Goal: Answer question/provide support: Share knowledge or assist other users

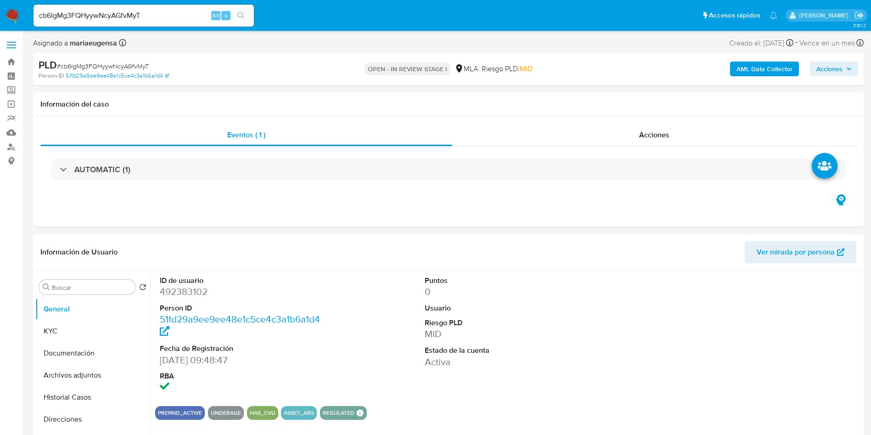
select select "10"
click at [189, 111] on div "Información del caso" at bounding box center [448, 104] width 830 height 24
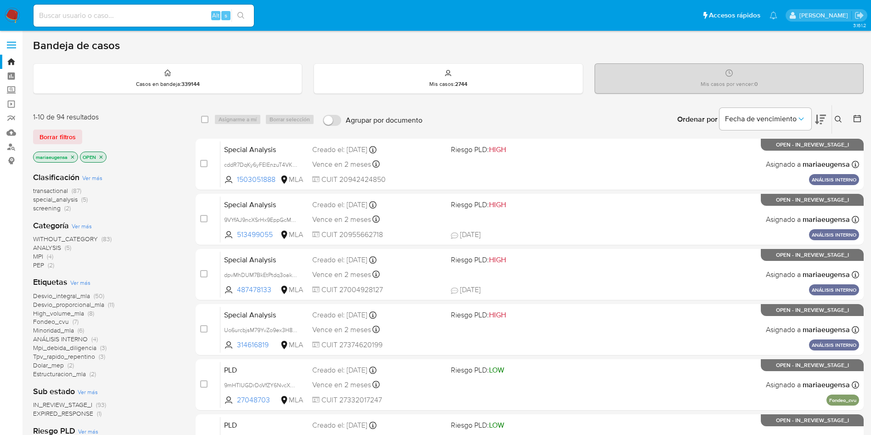
click at [162, 25] on div "Alt s" at bounding box center [144, 16] width 220 height 22
click at [162, 17] on input at bounding box center [144, 16] width 220 height 12
paste input "1634909750"
type input "1634909750"
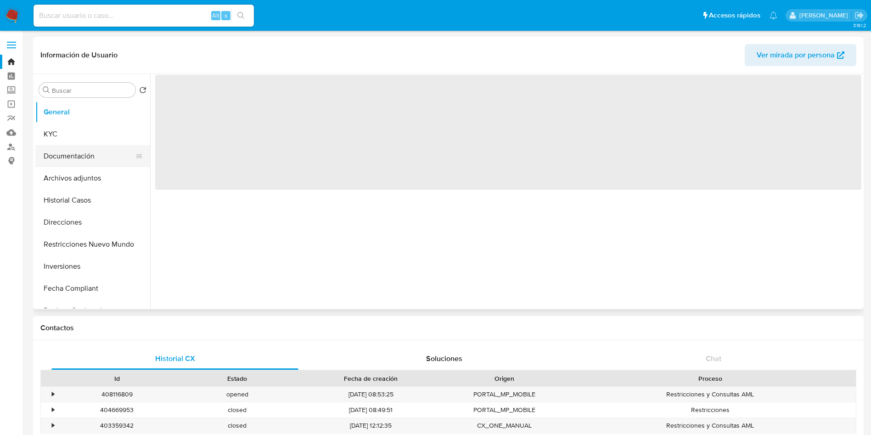
select select "10"
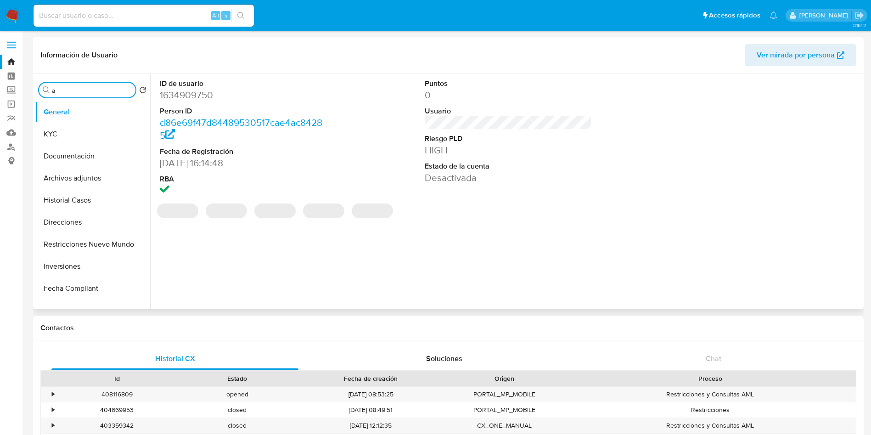
click at [89, 91] on input "a" at bounding box center [92, 90] width 80 height 8
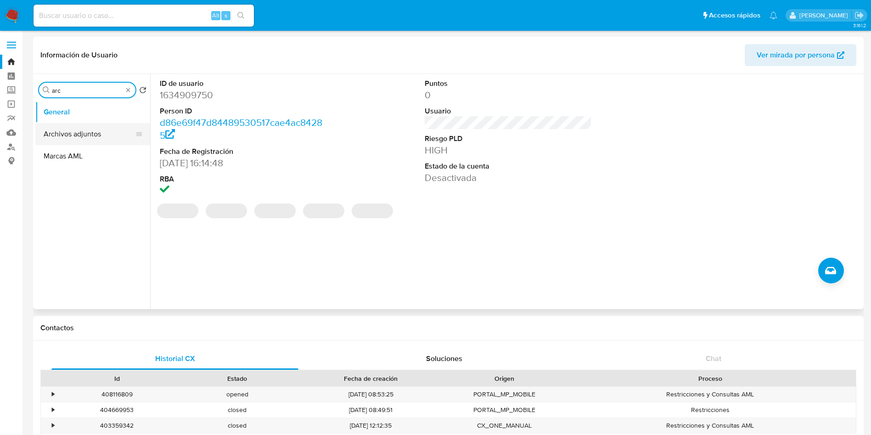
type input "arc"
drag, startPoint x: 77, startPoint y: 134, endPoint x: 77, endPoint y: 152, distance: 18.4
click at [77, 134] on button "Archivos adjuntos" at bounding box center [92, 134] width 115 height 22
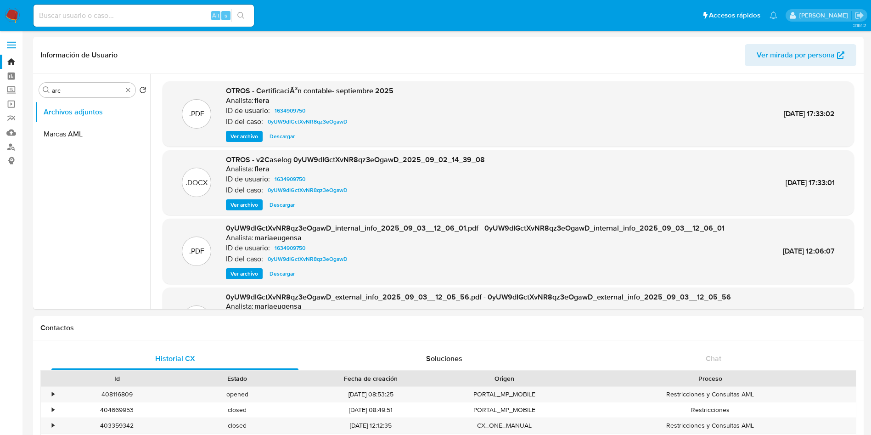
click at [87, 16] on input at bounding box center [144, 16] width 220 height 12
paste input "1774875260"
type input "1774875260"
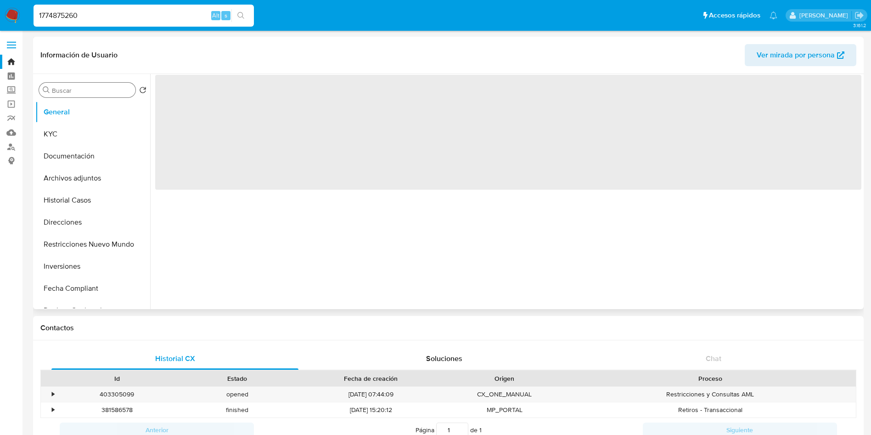
select select "10"
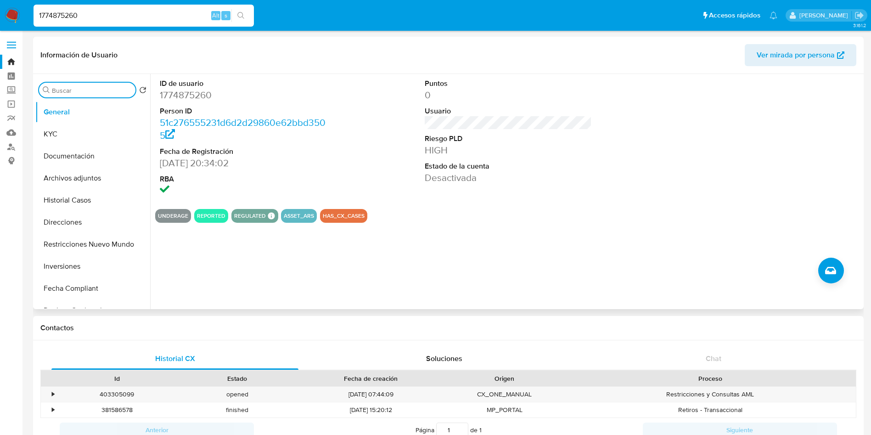
click at [90, 92] on input "Buscar" at bounding box center [92, 90] width 80 height 8
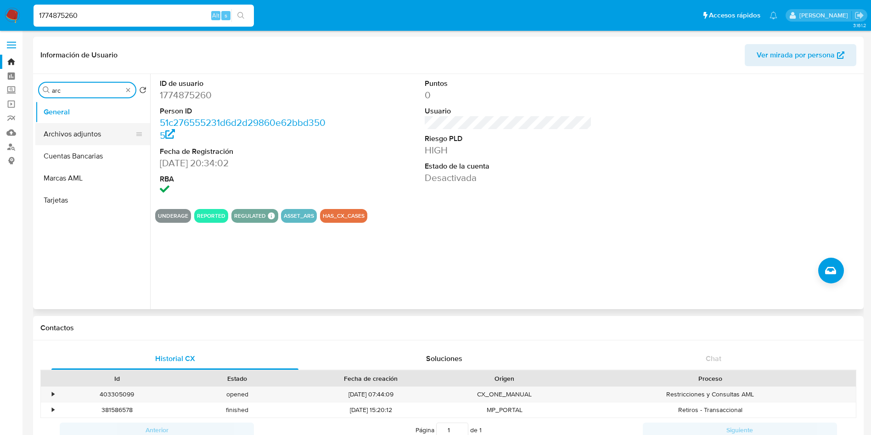
type input "arc"
drag, startPoint x: 76, startPoint y: 130, endPoint x: 65, endPoint y: 139, distance: 14.1
click at [76, 132] on button "Archivos adjuntos" at bounding box center [92, 134] width 115 height 22
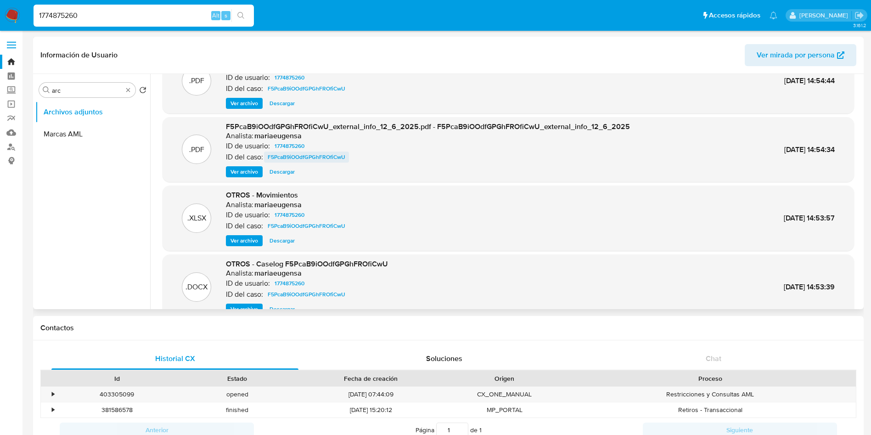
scroll to position [51, 0]
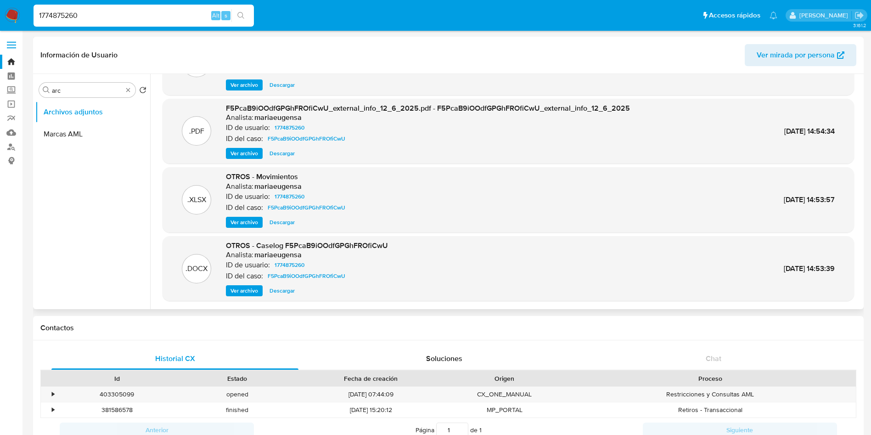
click at [282, 291] on span "Descargar" at bounding box center [281, 290] width 25 height 9
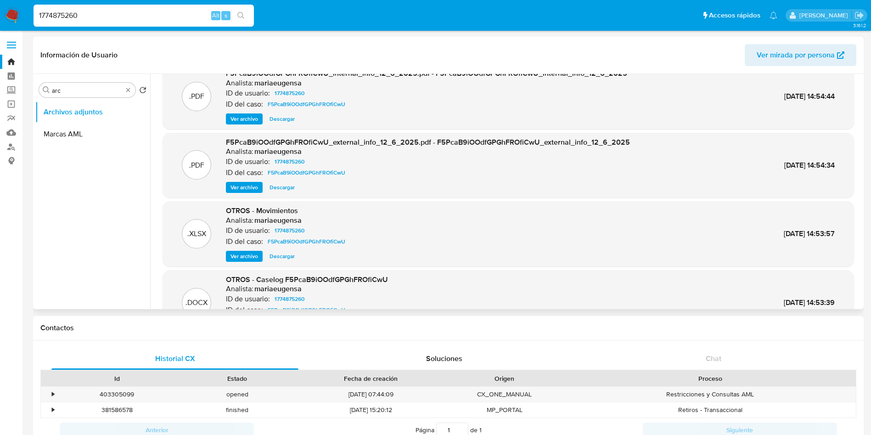
scroll to position [0, 0]
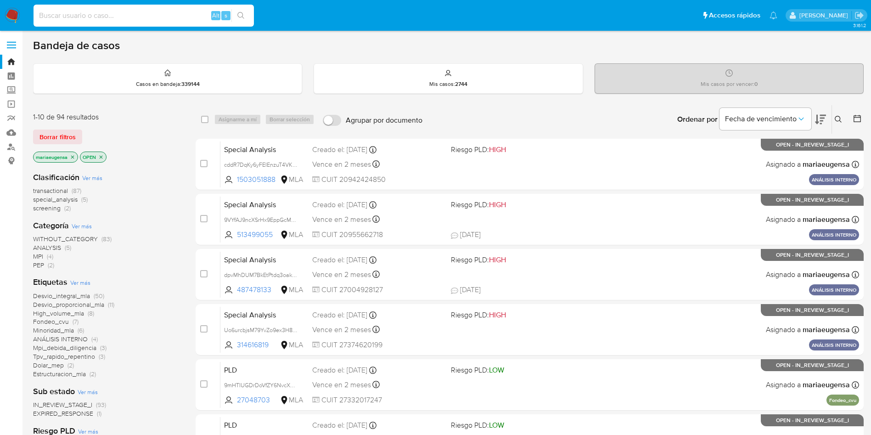
click at [128, 16] on input at bounding box center [144, 16] width 220 height 12
paste input "Hacerle pedido de doc a 6T9uuvJs5snu4nZBxjBRFjOl"
drag, startPoint x: 121, startPoint y: 13, endPoint x: 0, endPoint y: 17, distance: 121.3
click at [0, 17] on nav "Pausado Ver notificaciones Hacerle pedido de doc a 6T9uuvJs5snu4nZBxjBRFjOl Alt…" at bounding box center [435, 15] width 871 height 31
type input "6T9uuvJs5snu4nZBxjBRFjOl"
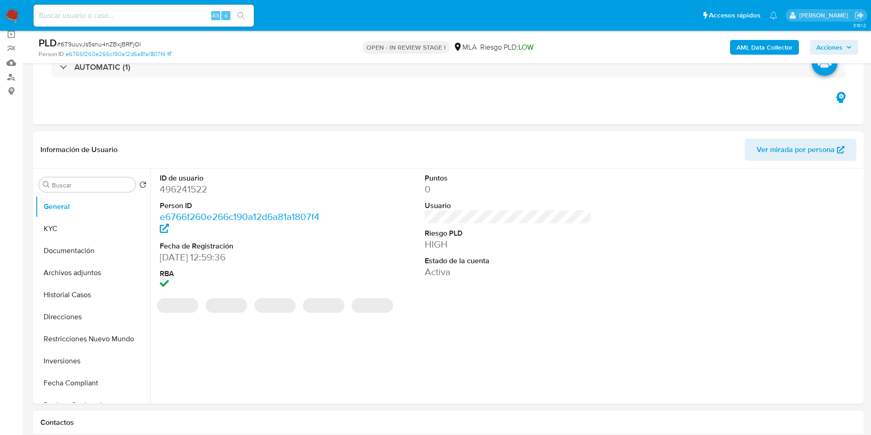
scroll to position [138, 0]
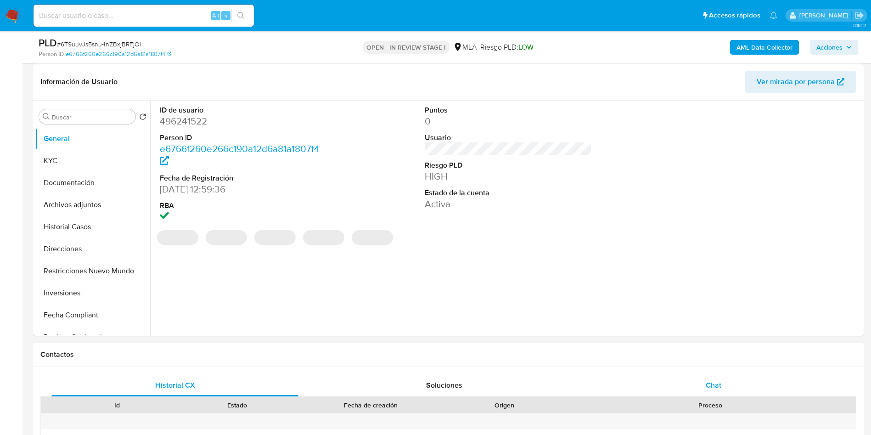
click at [652, 321] on div "Chat" at bounding box center [713, 385] width 247 height 22
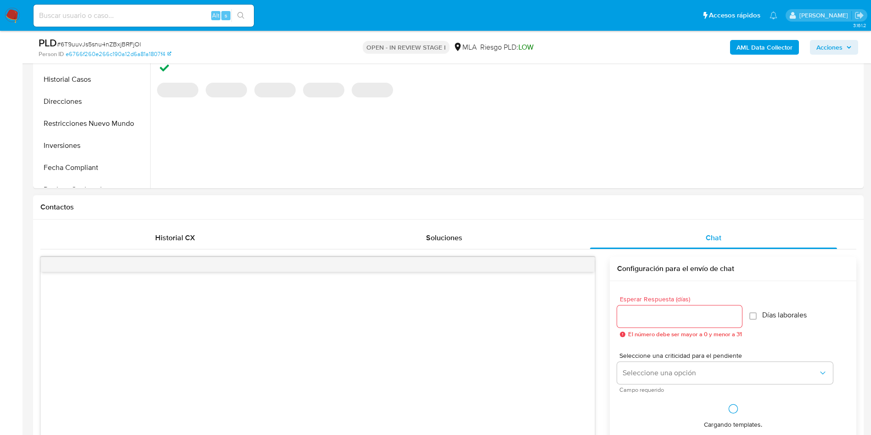
select select "10"
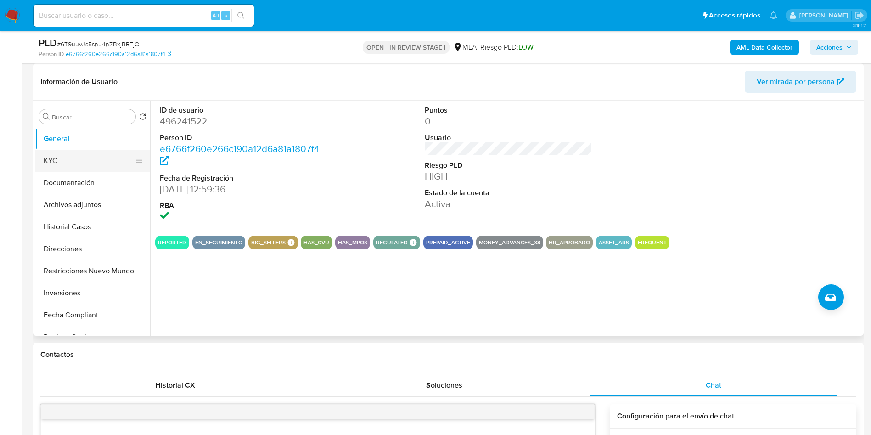
click at [94, 167] on button "KYC" at bounding box center [88, 161] width 107 height 22
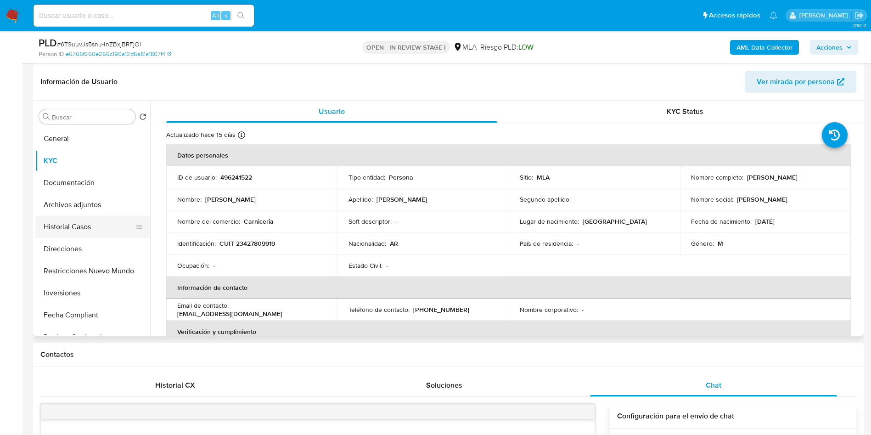
click at [100, 225] on button "Historial Casos" at bounding box center [88, 227] width 107 height 22
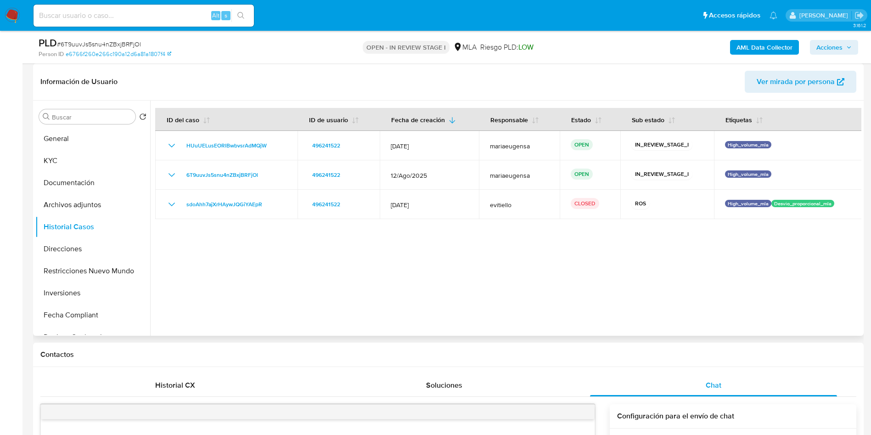
drag, startPoint x: 279, startPoint y: 171, endPoint x: 255, endPoint y: 335, distance: 165.5
click at [176, 179] on div "6T9uuvJs5snu4nZBxjBRFjOl" at bounding box center [226, 174] width 120 height 11
click at [236, 224] on div at bounding box center [505, 218] width 711 height 235
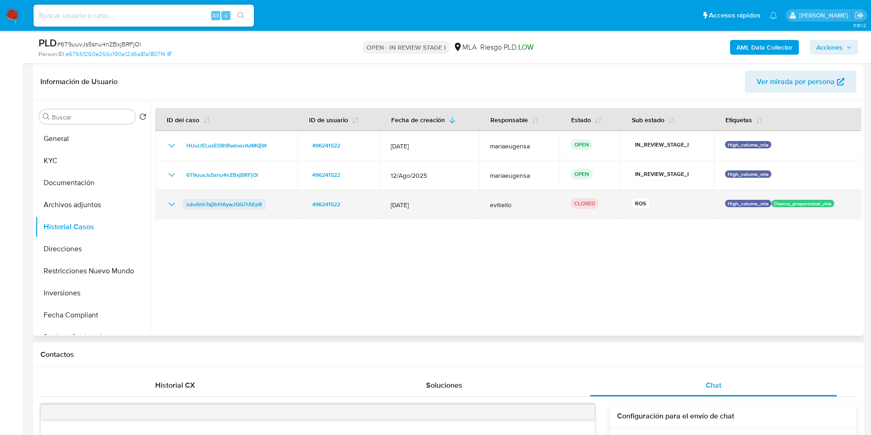
drag, startPoint x: 276, startPoint y: 202, endPoint x: 184, endPoint y: 205, distance: 92.8
click at [184, 205] on div "sdoAhh7ajXrHAywJQGiYAEpR" at bounding box center [226, 204] width 120 height 11
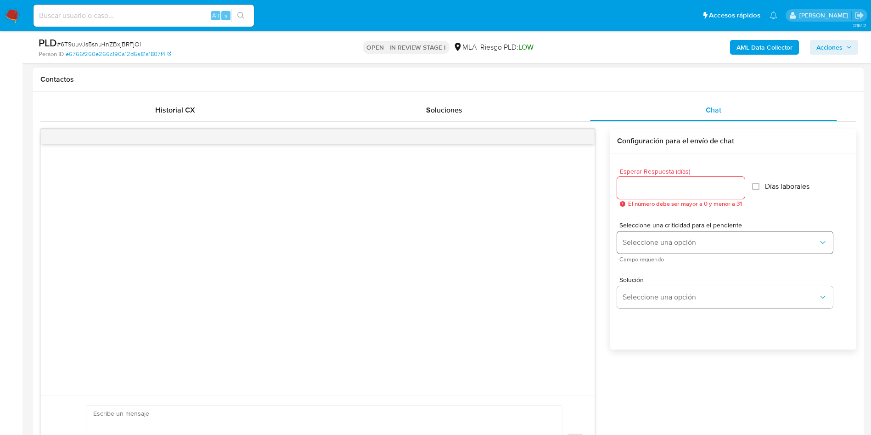
scroll to position [413, 0]
click at [626, 185] on input "Esperar Respuesta (días)" at bounding box center [681, 187] width 128 height 12
type input "2"
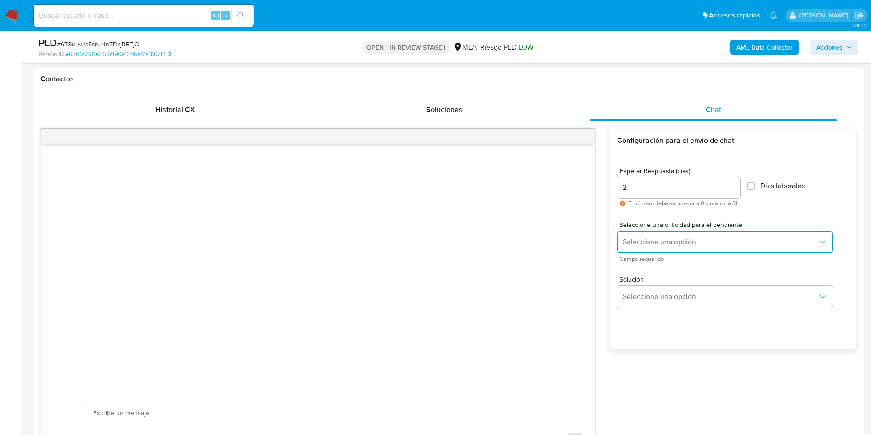
click at [629, 234] on button "Seleccione una opción" at bounding box center [725, 242] width 216 height 22
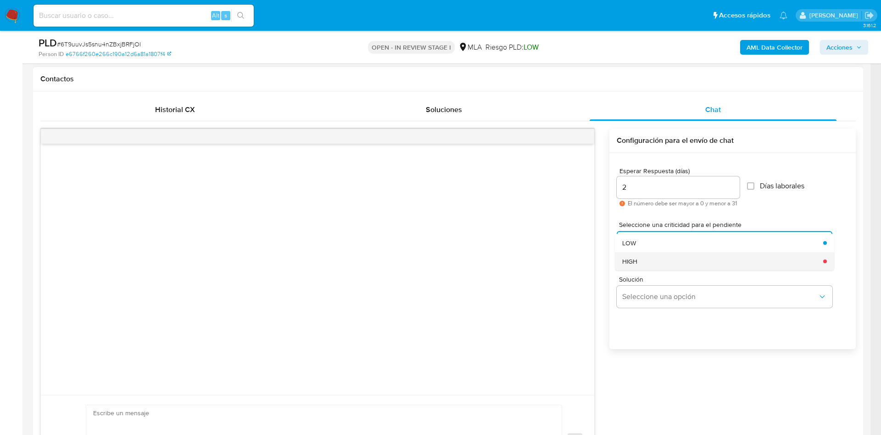
click at [631, 265] on span "HIGH" at bounding box center [629, 261] width 15 height 8
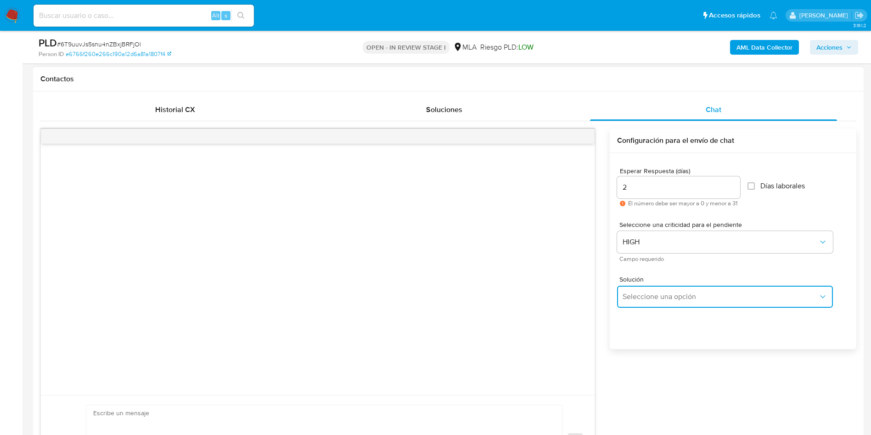
click at [641, 302] on button "Seleccione una opción" at bounding box center [725, 297] width 216 height 22
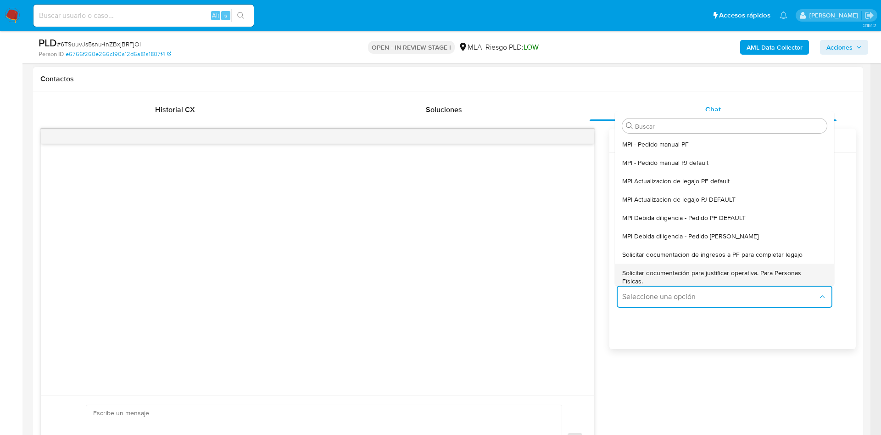
click at [646, 274] on span "Solicitar documentación para justificar operativa. Para Personas Físicas." at bounding box center [721, 277] width 199 height 17
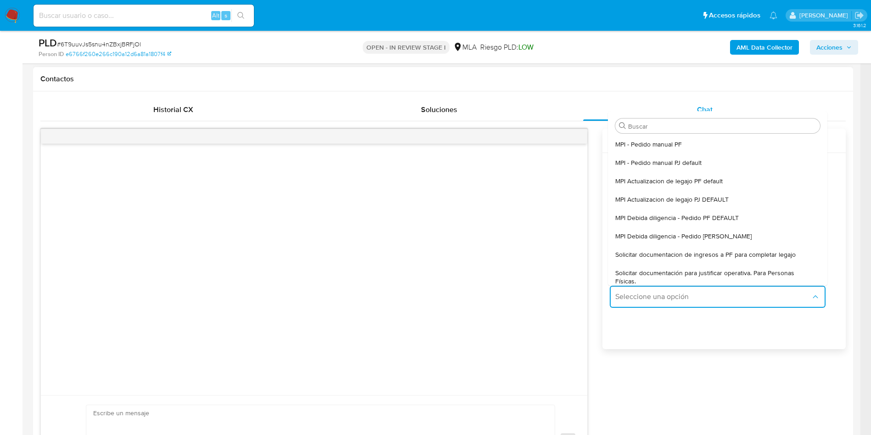
type textarea "Hola,En función de las operaciones registradas en tu cuenta de Mercado Pago, ne…"
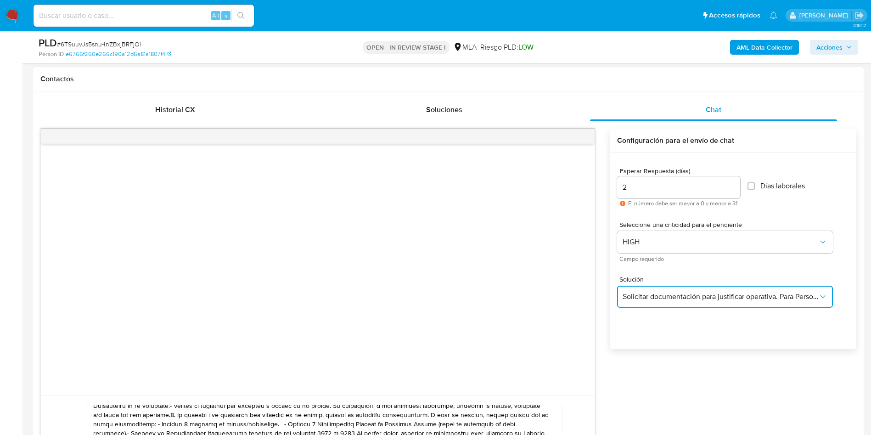
scroll to position [25, 0]
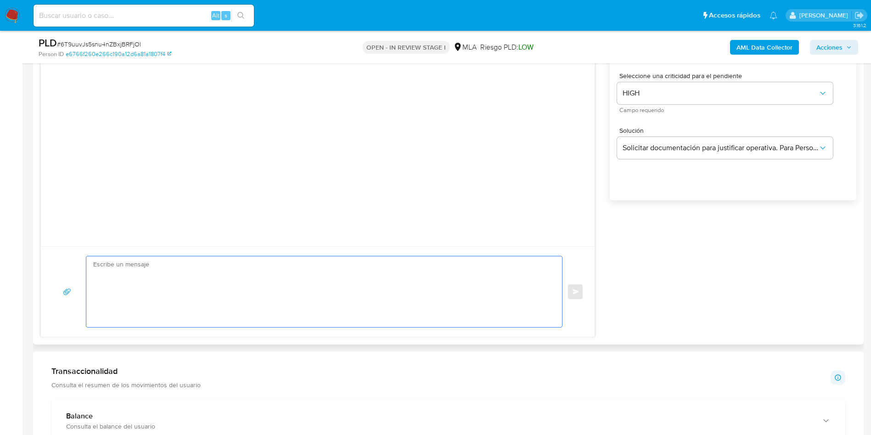
scroll to position [564, 0]
click at [193, 291] on textarea at bounding box center [321, 289] width 457 height 71
paste textarea "Hola, En función de las operaciones registradas en tu cuenta de Mercado Pago, n…"
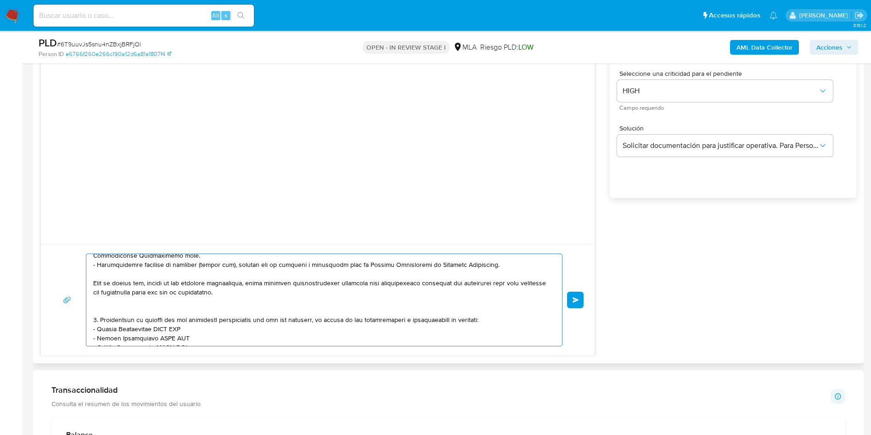
scroll to position [138, 0]
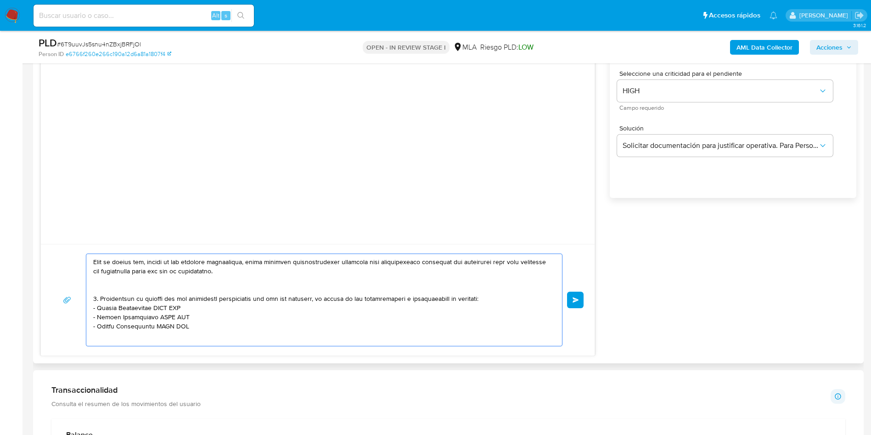
click at [127, 288] on textarea at bounding box center [321, 300] width 457 height 92
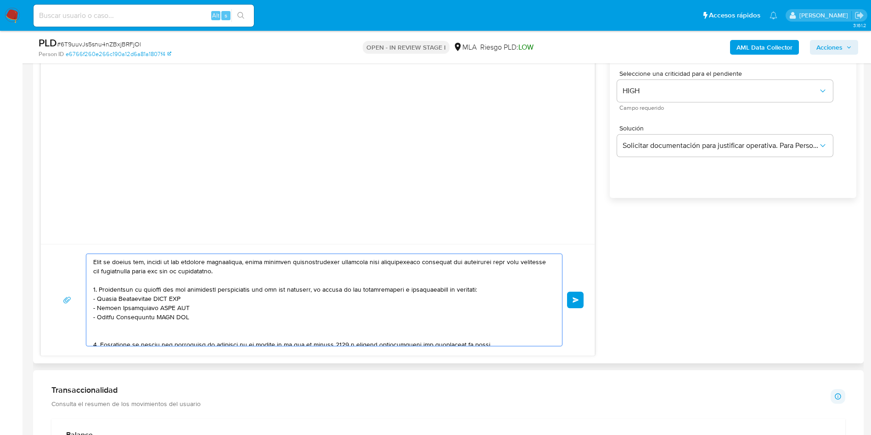
drag, startPoint x: 185, startPoint y: 324, endPoint x: 84, endPoint y: 290, distance: 106.1
click at [84, 290] on div "Enviar" at bounding box center [318, 299] width 532 height 93
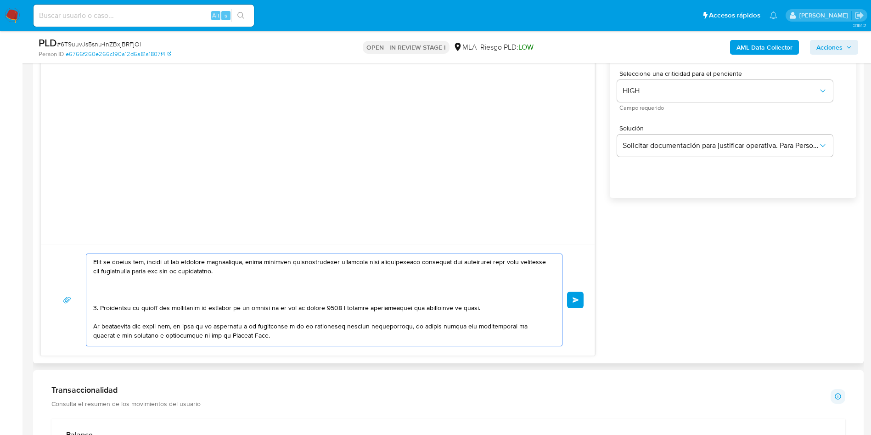
click at [94, 293] on textarea at bounding box center [321, 300] width 457 height 92
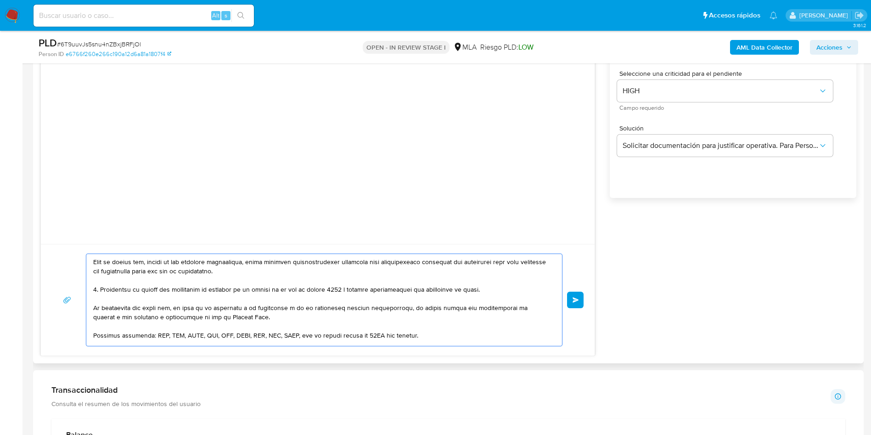
click at [316, 289] on textarea at bounding box center [321, 300] width 457 height 92
click at [297, 288] on textarea at bounding box center [321, 300] width 457 height 92
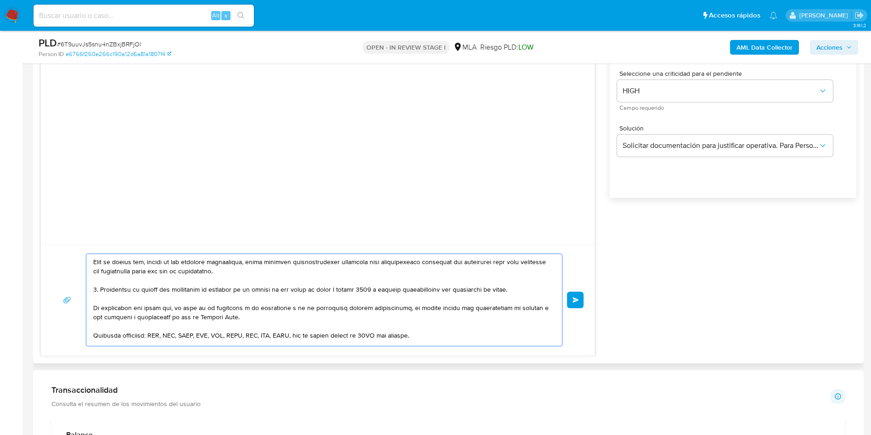
click at [297, 288] on textarea at bounding box center [321, 300] width 457 height 92
click at [96, 286] on textarea at bounding box center [321, 300] width 457 height 92
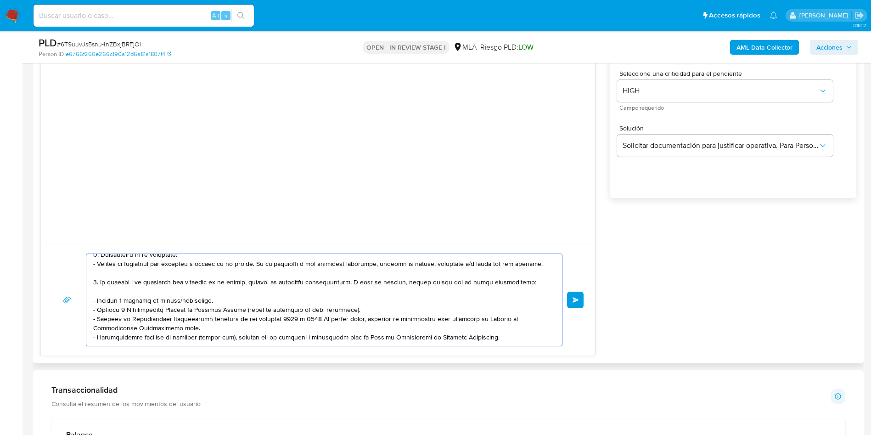
scroll to position [0, 0]
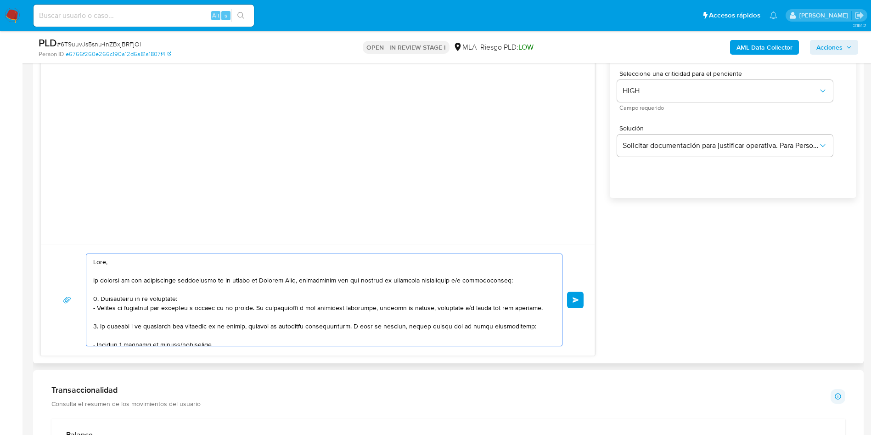
click at [96, 286] on textarea at bounding box center [321, 300] width 457 height 92
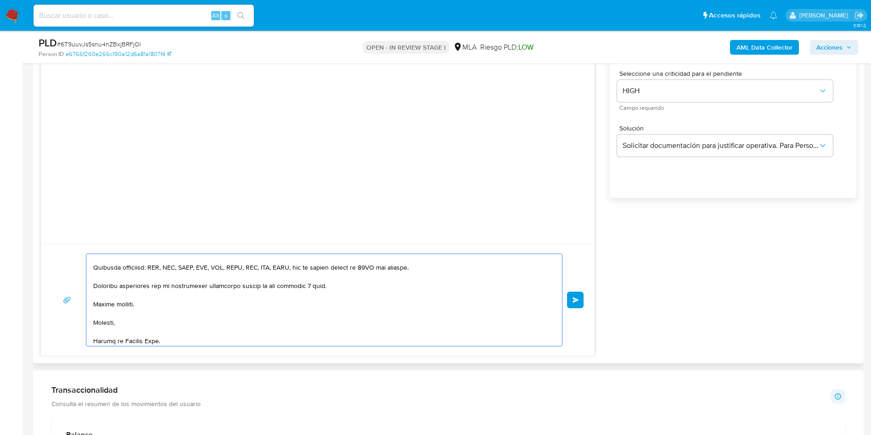
scroll to position [207, 0]
type textarea "Hola, En función de las operaciones registradas en tu cuenta de Mercado Pago, n…"
click at [571, 302] on button "Enviar" at bounding box center [575, 299] width 17 height 17
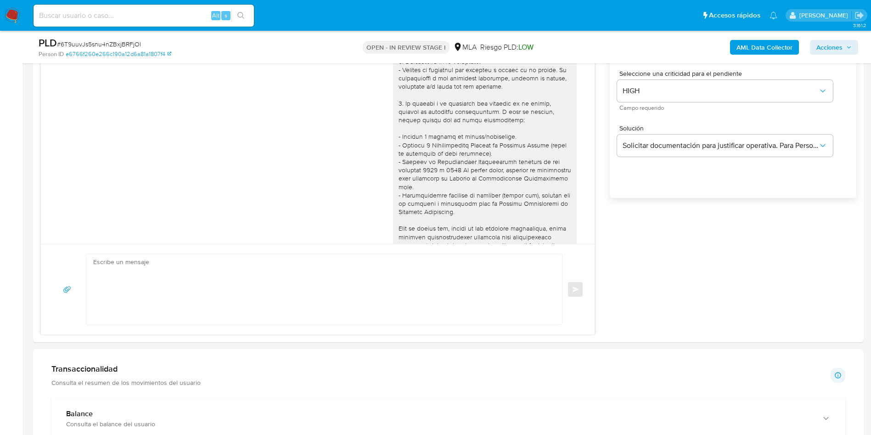
scroll to position [211, 0]
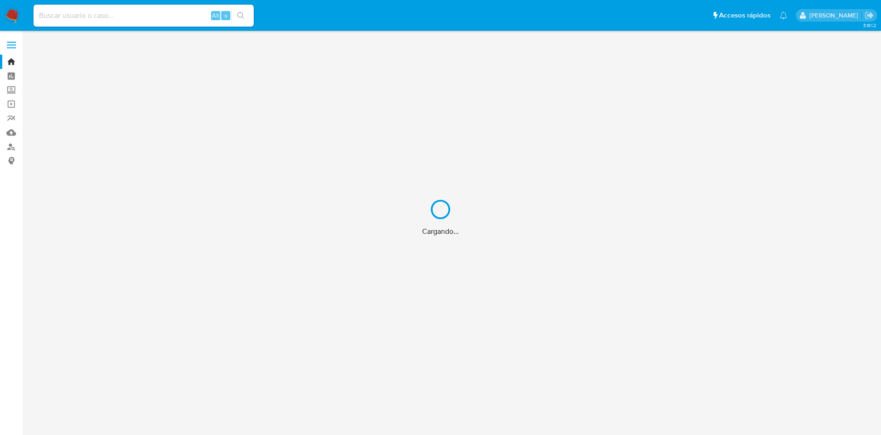
click at [120, 8] on div "Cargando..." at bounding box center [440, 217] width 881 height 435
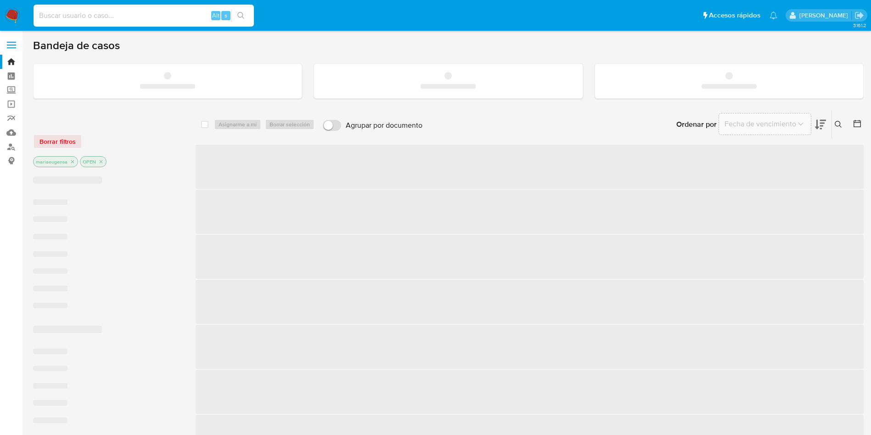
click at [117, 17] on input at bounding box center [144, 16] width 220 height 12
paste input "sdoAhh7ajXrHAywJQGiYAEpR"
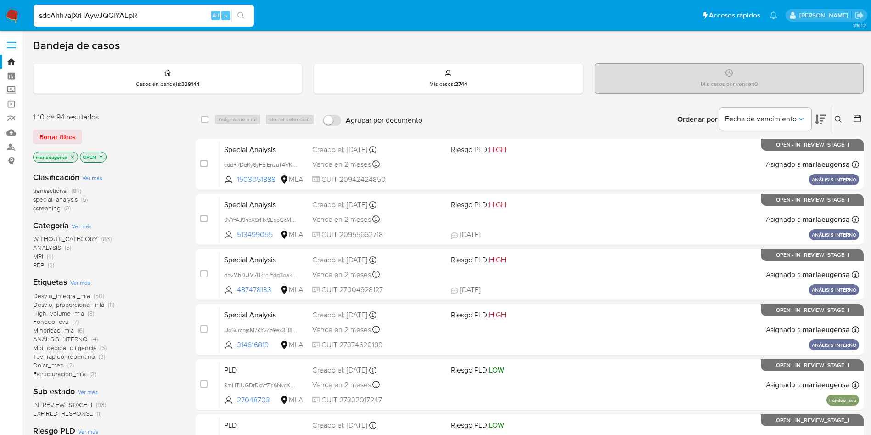
type input "sdoAhh7ajXrHAywJQGiYAEpR"
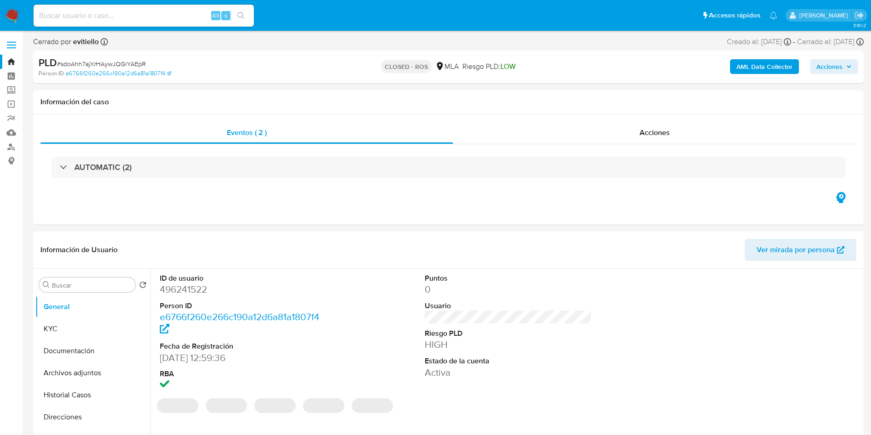
select select "10"
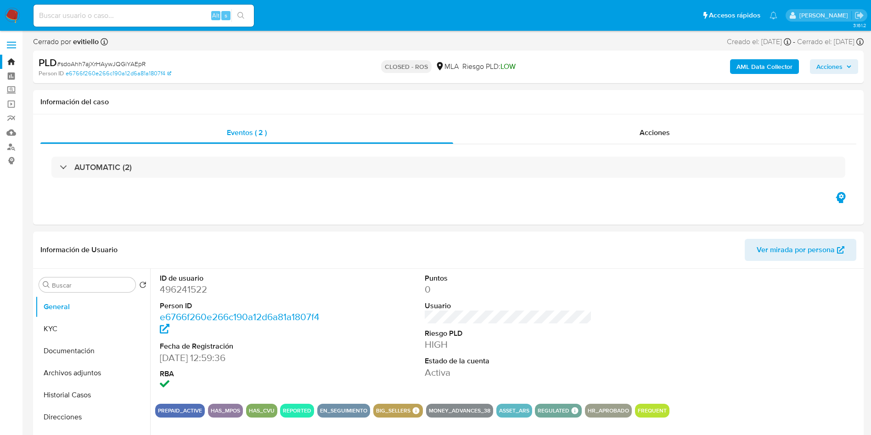
click at [142, 20] on input at bounding box center [144, 16] width 220 height 12
paste input "sdoAhh7ajXrHAywJQGiYAEpR"
type input "sdoAhh7ajXrHAywJQGiYAEpR"
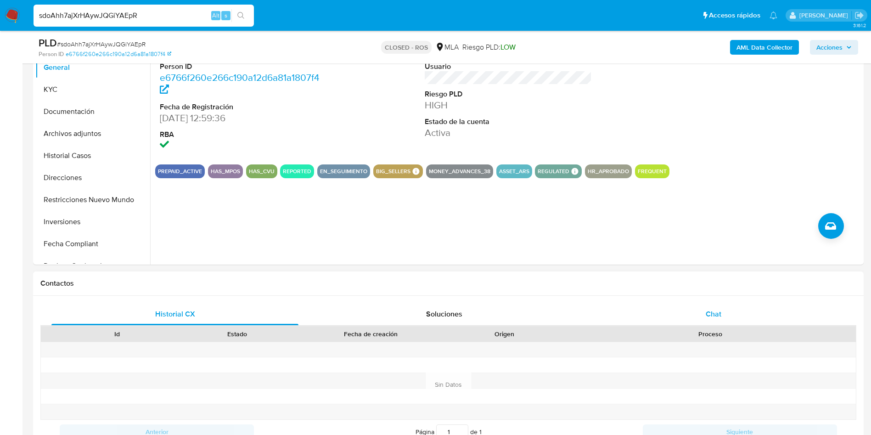
click at [698, 305] on div "Chat" at bounding box center [713, 314] width 247 height 22
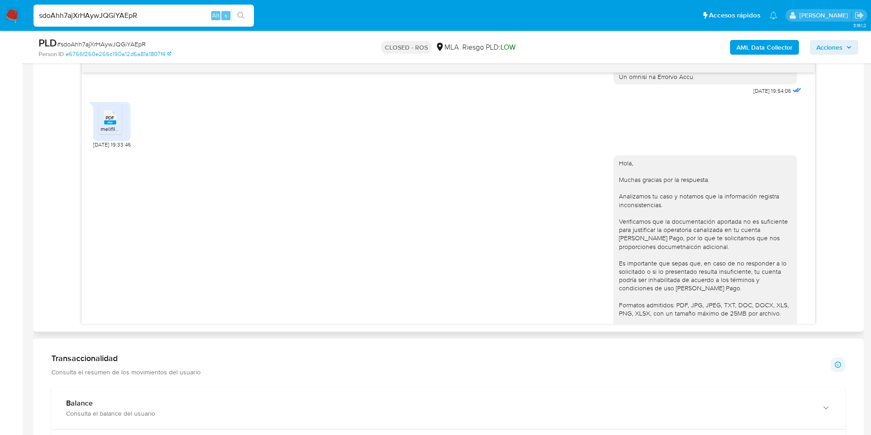
scroll to position [826, 0]
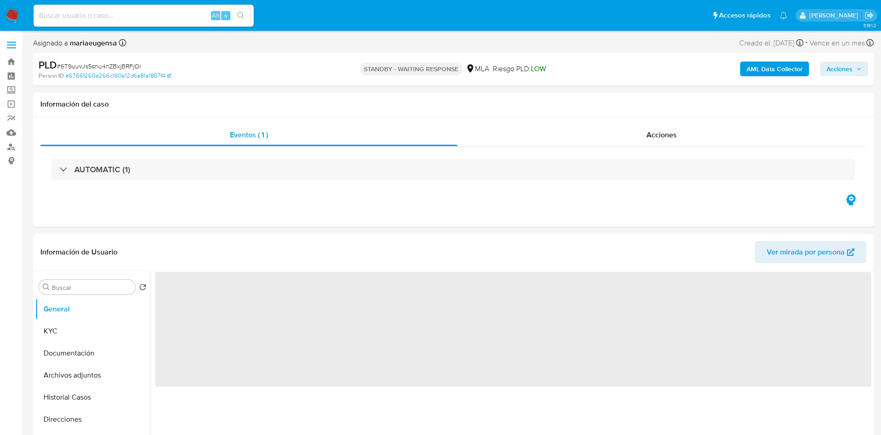
select select "10"
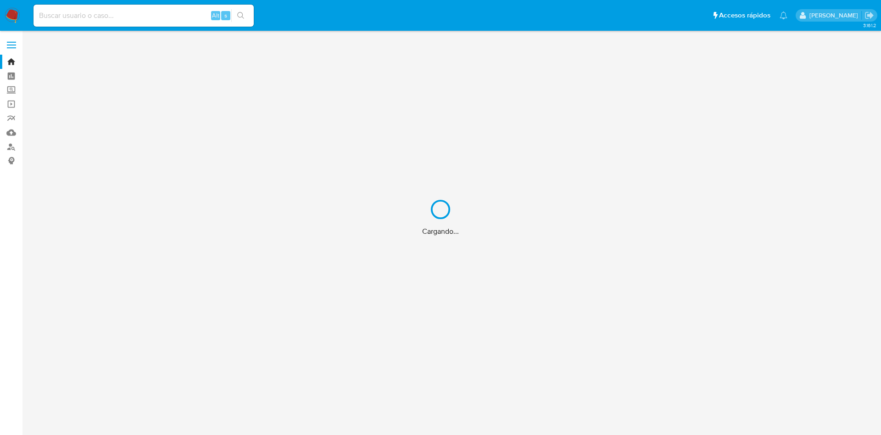
click at [122, 19] on div "Cargando..." at bounding box center [440, 217] width 881 height 435
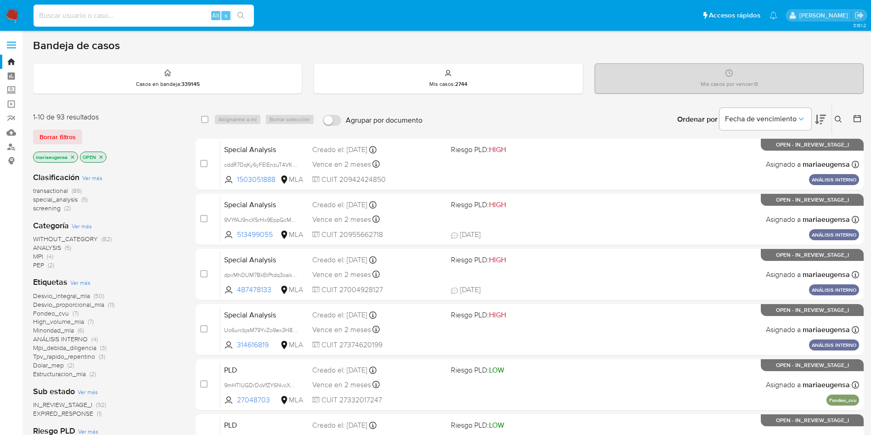
click at [122, 18] on input at bounding box center [144, 16] width 220 height 12
paste input "1432165512"
type input "1432165512"
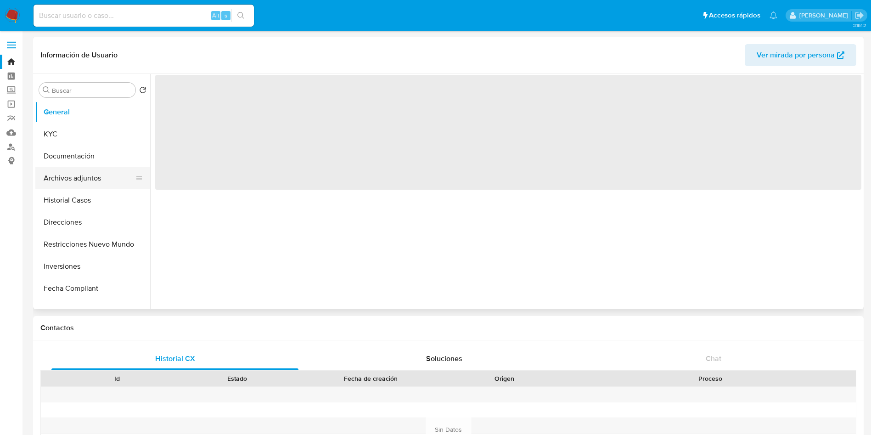
select select "10"
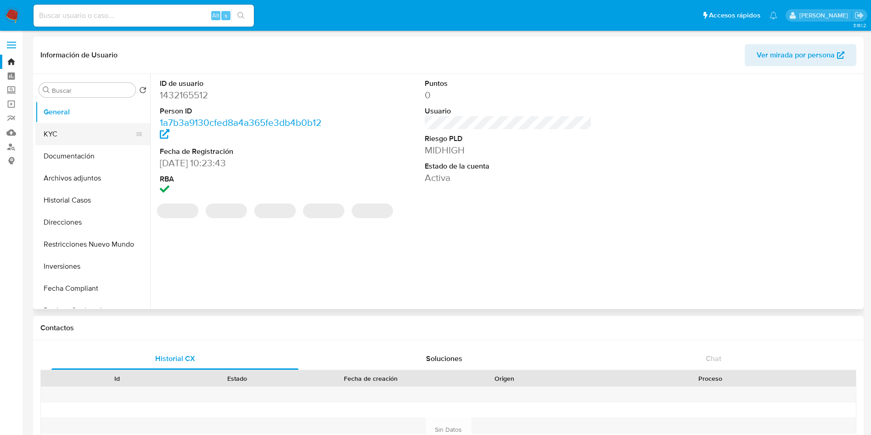
click at [69, 139] on button "KYC" at bounding box center [88, 134] width 107 height 22
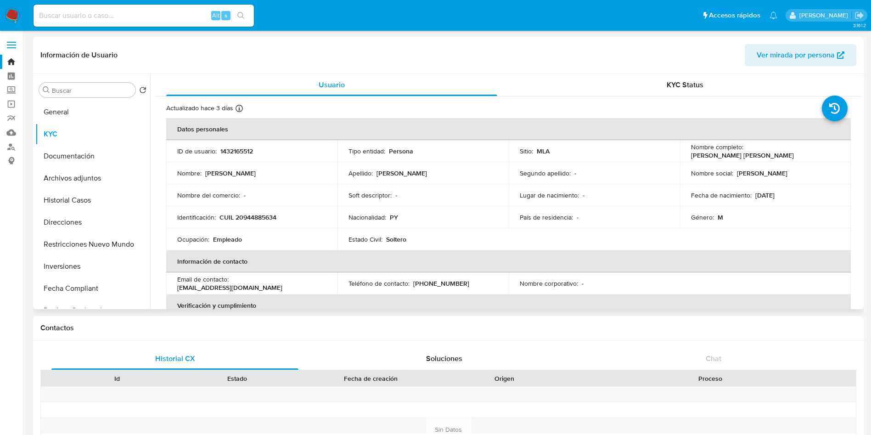
click at [258, 218] on p "CUIL 20944885634" at bounding box center [247, 217] width 57 height 8
copy p "20944885634"
click at [170, 11] on input at bounding box center [144, 16] width 220 height 12
paste input "266826517"
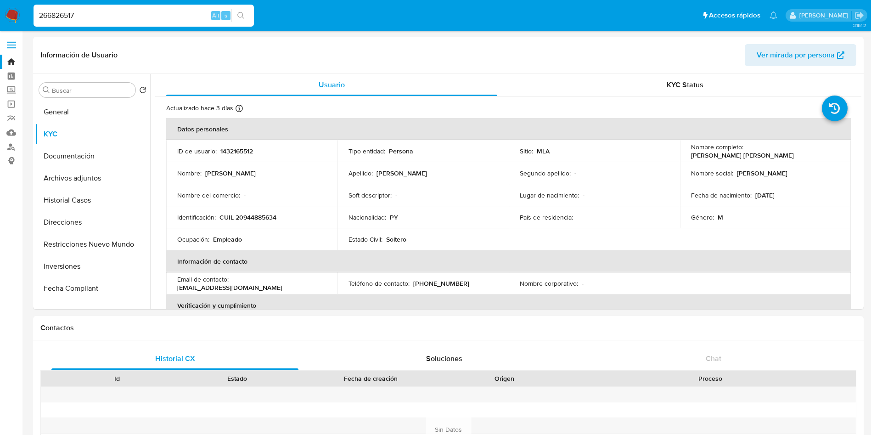
type input "266826517"
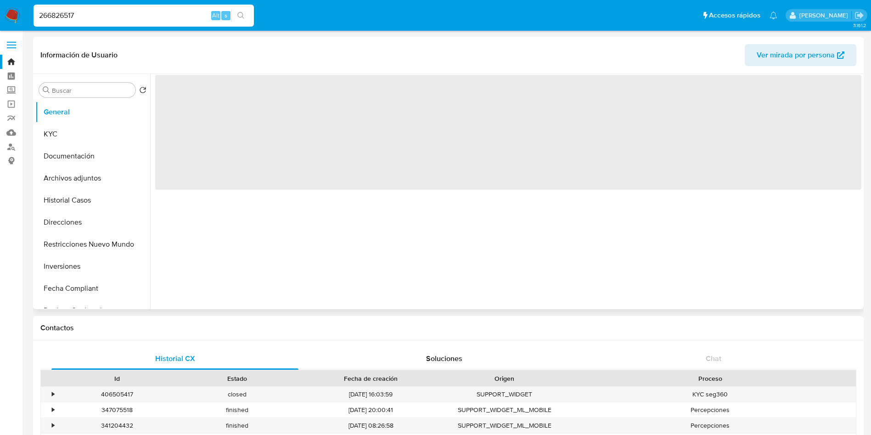
select select "10"
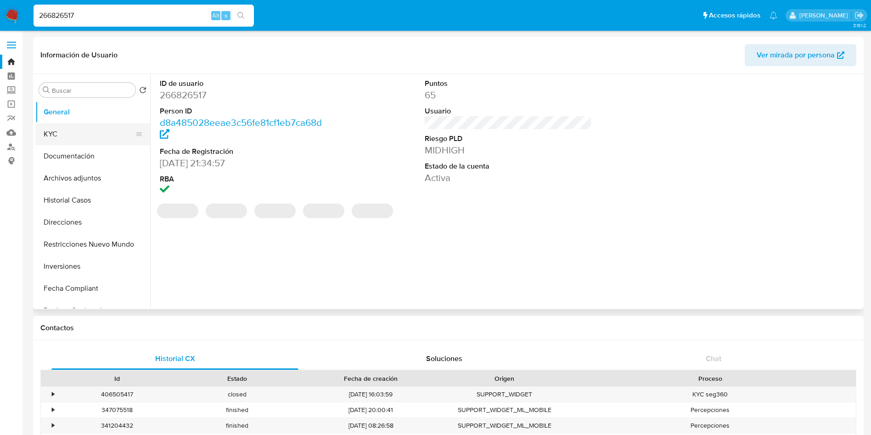
click at [76, 131] on button "KYC" at bounding box center [88, 134] width 107 height 22
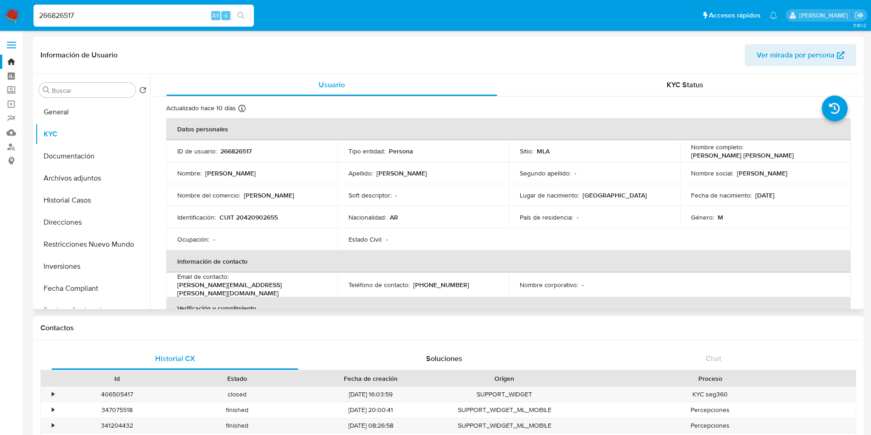
click at [261, 217] on p "CUIT 20420902655" at bounding box center [248, 217] width 58 height 8
copy p "20420902655"
click at [270, 218] on p "CUIT 20420902655" at bounding box center [248, 217] width 58 height 8
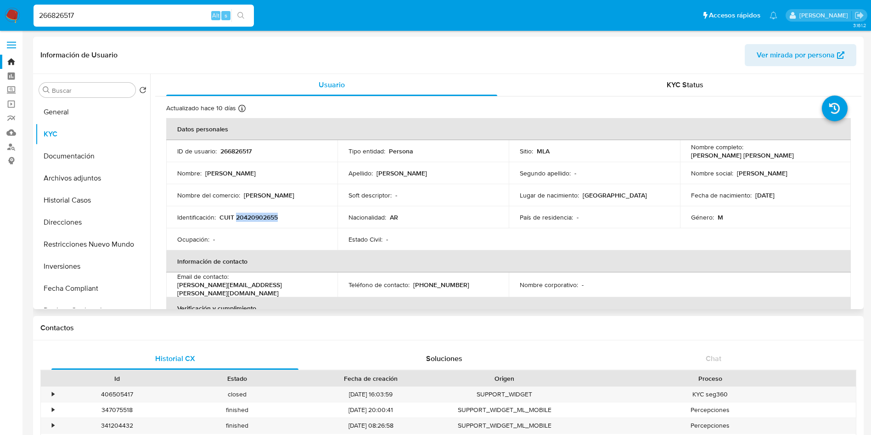
click at [261, 216] on p "CUIT 20420902655" at bounding box center [248, 217] width 58 height 8
click at [245, 223] on td "Identificación : CUIT 20420902655" at bounding box center [251, 217] width 171 height 22
click at [247, 219] on p "CUIT 20420902655" at bounding box center [248, 217] width 58 height 8
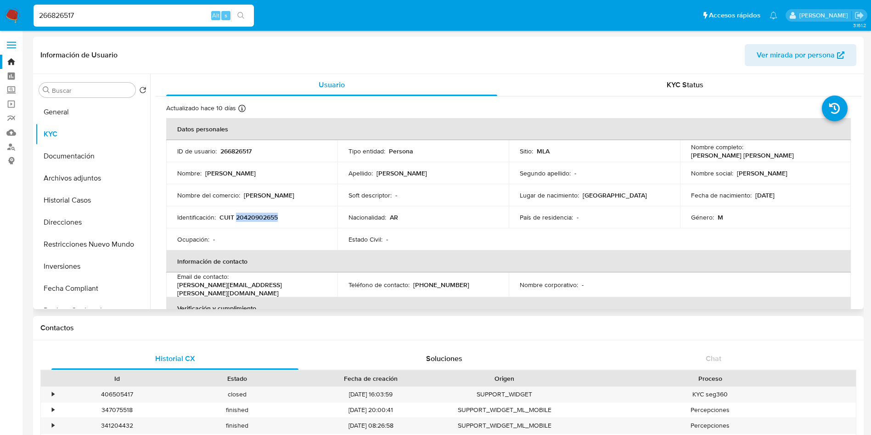
click at [247, 219] on p "CUIT 20420902655" at bounding box center [248, 217] width 58 height 8
copy p "20420902655"
click at [177, 24] on div "266826517 Alt s" at bounding box center [144, 16] width 220 height 22
click at [175, 18] on input "266826517" at bounding box center [144, 16] width 220 height 12
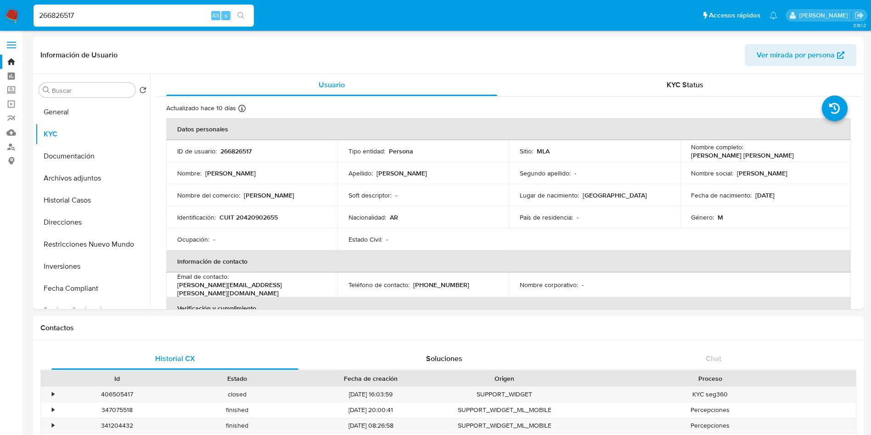
paste input "1924076685"
click at [175, 19] on input "2668265171924076685" at bounding box center [144, 16] width 220 height 12
paste input
type input "1924076685"
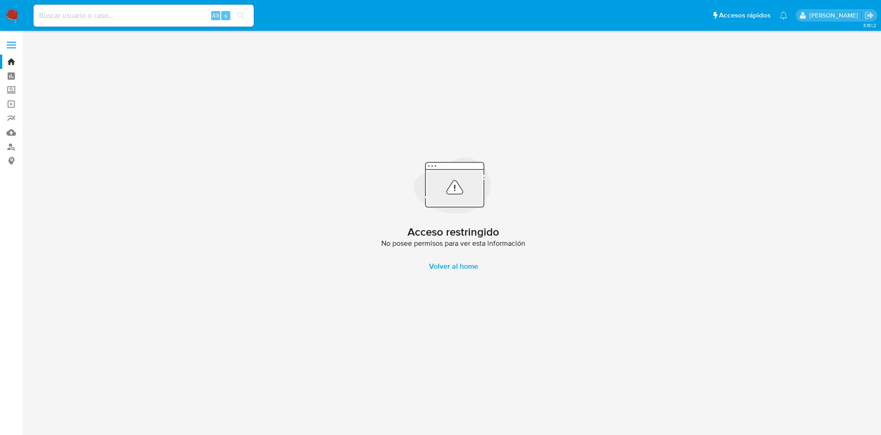
click at [192, 15] on input at bounding box center [144, 16] width 220 height 12
paste input "1924076685"
type input "1924076685"
click at [149, 12] on input "1924076685" at bounding box center [144, 16] width 220 height 12
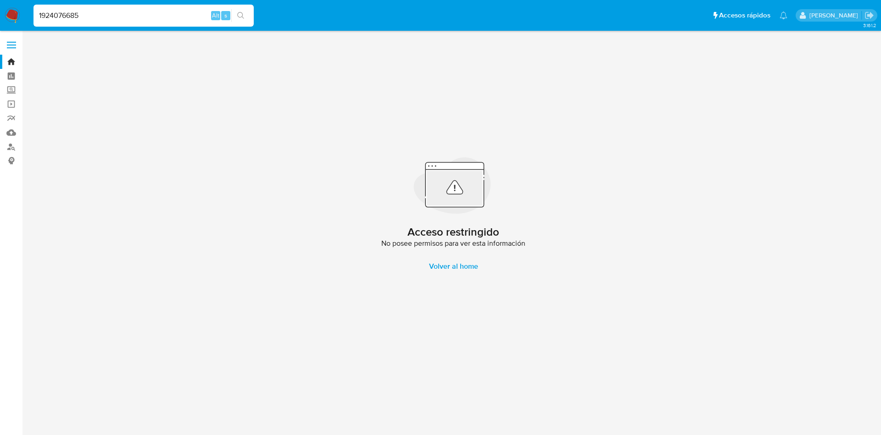
click at [195, 21] on input "1924076685" at bounding box center [144, 16] width 220 height 12
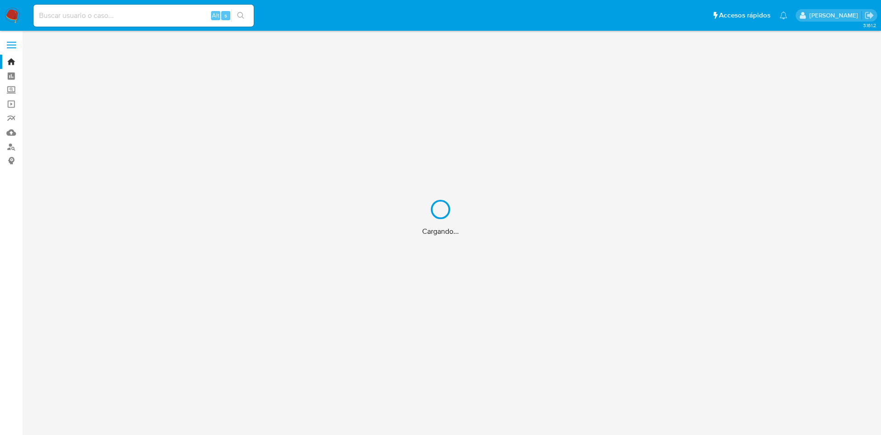
click at [137, 20] on div "Cargando..." at bounding box center [440, 217] width 881 height 435
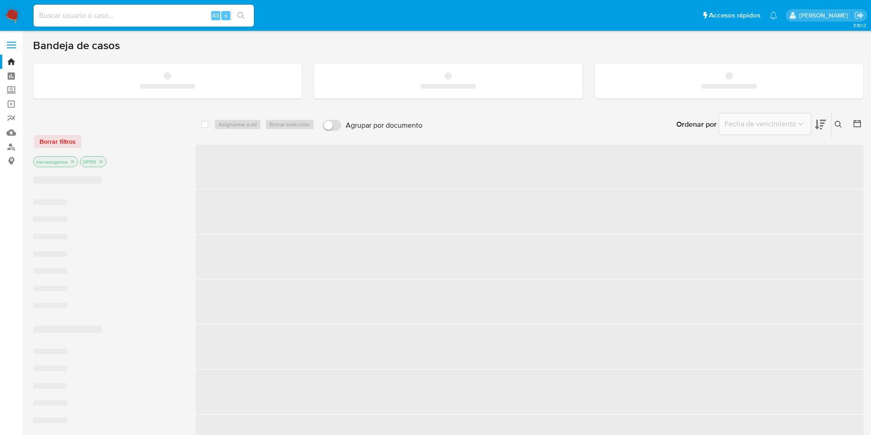
click at [141, 11] on input at bounding box center [144, 16] width 220 height 12
paste input "YvGmtgENBMInviwYthGtDUuP"
type input "YvGmtgENBMInviwYthGtDUuP"
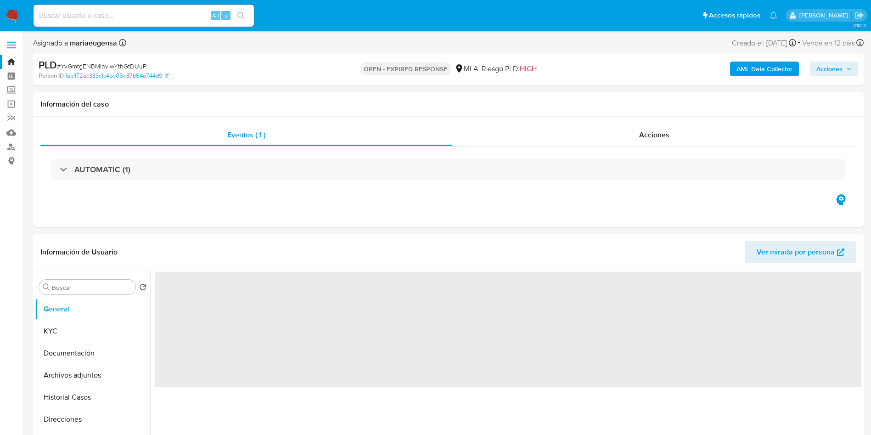
select select "10"
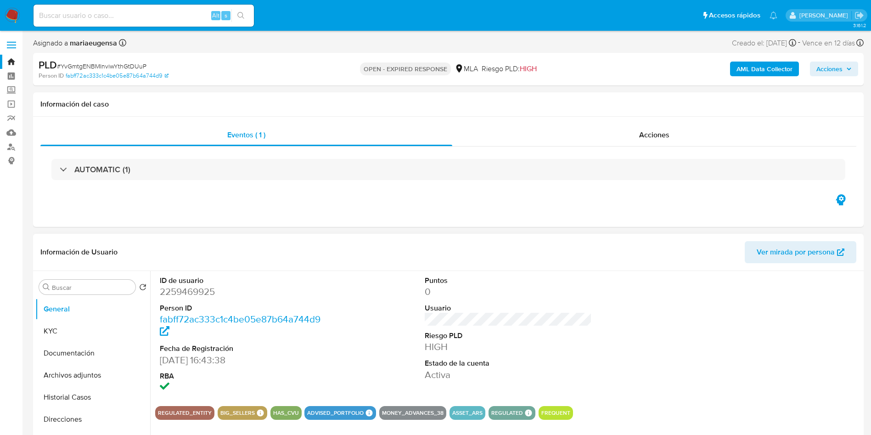
click at [284, 267] on div "Información de Usuario Ver mirada por persona" at bounding box center [448, 252] width 830 height 37
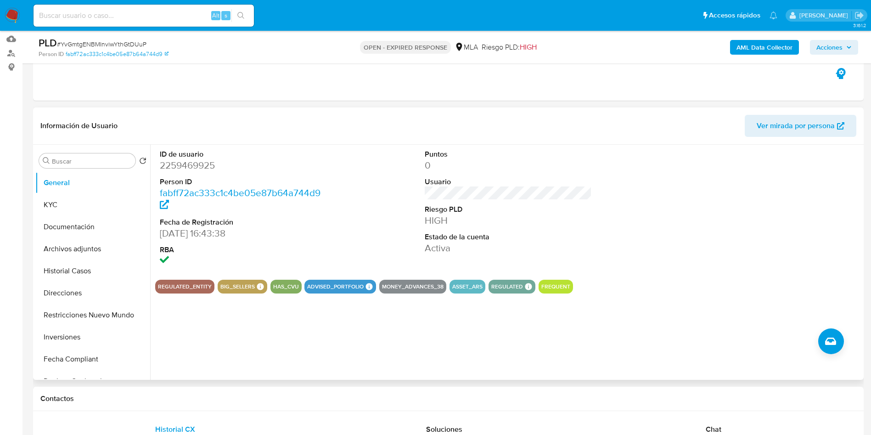
scroll to position [138, 0]
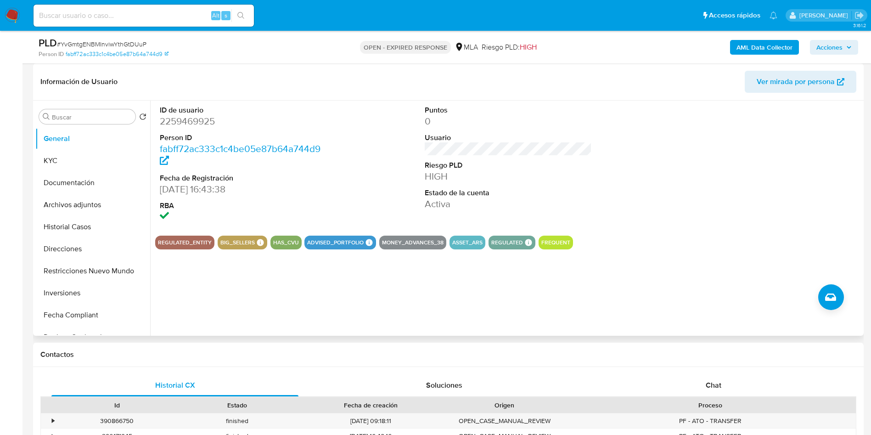
click at [481, 145] on div "Puntos 0 Usuario Riesgo PLD HIGH Estado de la cuenta Activa" at bounding box center [508, 165] width 177 height 128
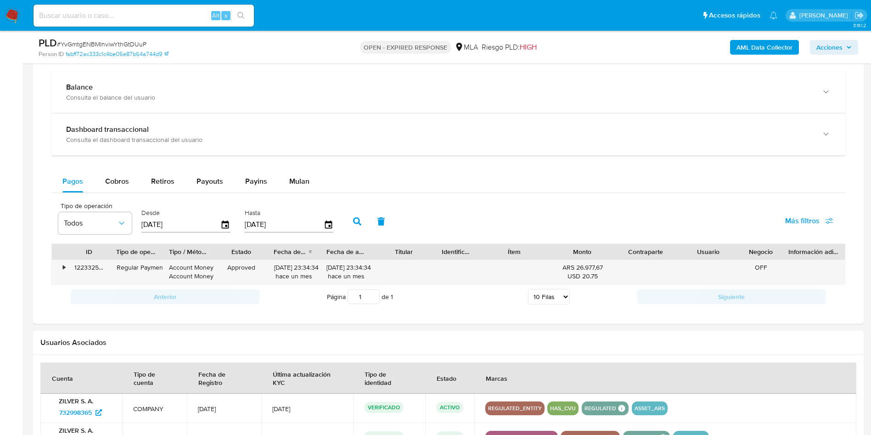
scroll to position [994, 0]
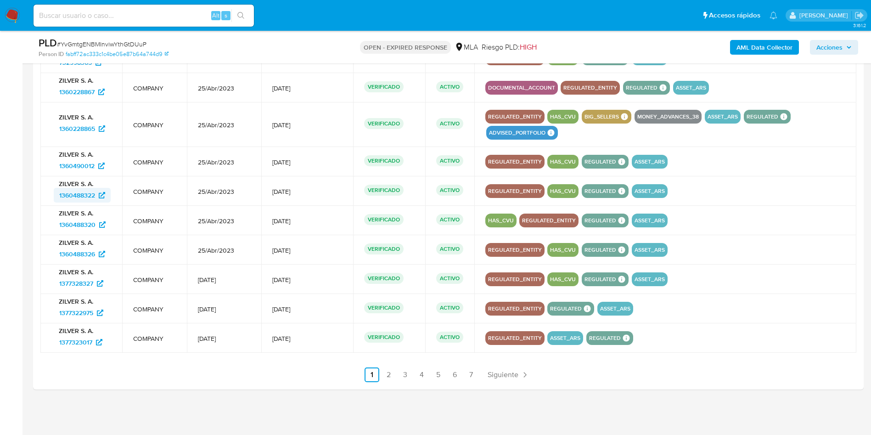
click at [64, 194] on span "1360488322" at bounding box center [77, 195] width 36 height 15
click at [74, 288] on span "1377328327" at bounding box center [76, 283] width 34 height 15
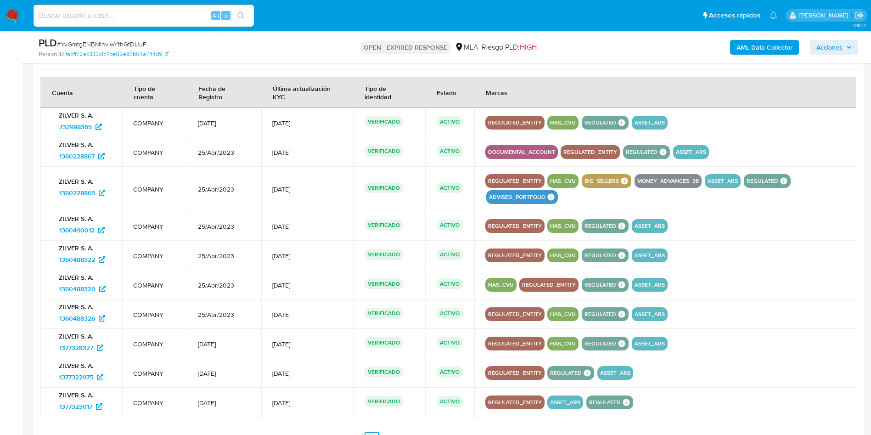
scroll to position [856, 0]
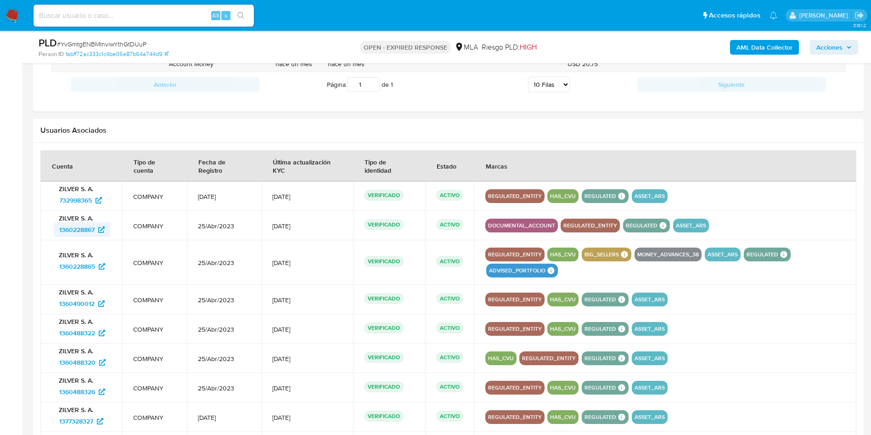
click at [71, 228] on span "1360228867" at bounding box center [76, 229] width 35 height 15
click at [72, 273] on td "ZILVER S. A. 1360228865" at bounding box center [81, 262] width 82 height 45
click at [69, 267] on span "1360228865" at bounding box center [77, 266] width 36 height 15
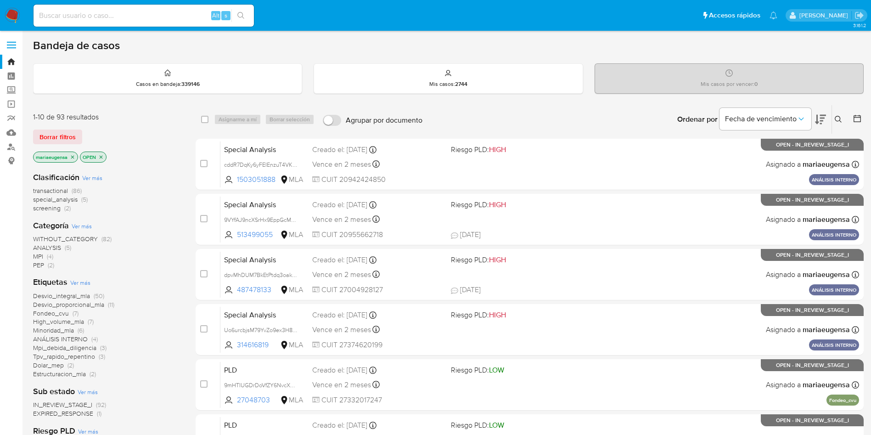
click at [113, 15] on input at bounding box center [144, 16] width 220 height 12
paste input "1774875260"
type input "1774875260"
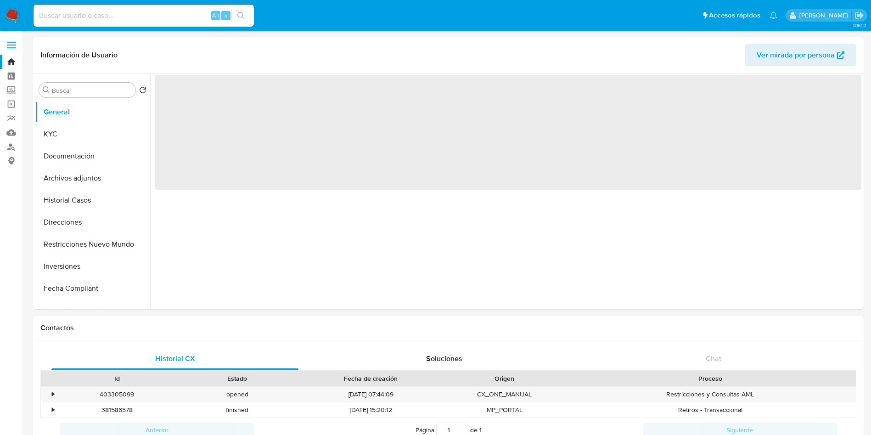
select select "10"
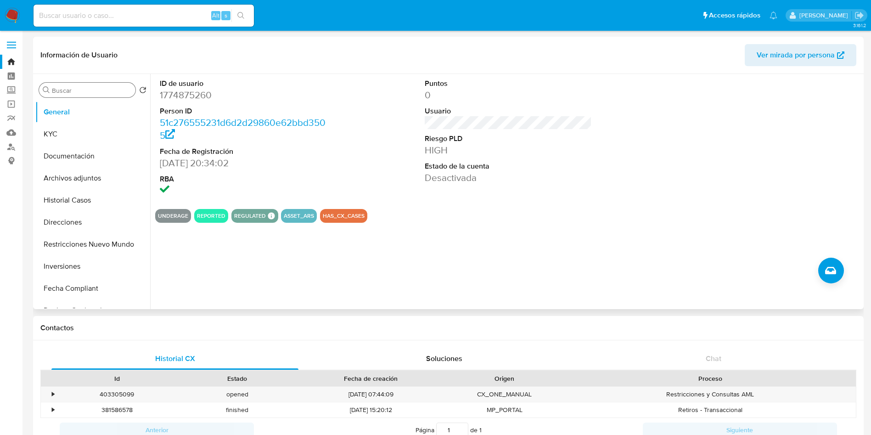
click at [87, 89] on input "Buscar" at bounding box center [92, 90] width 80 height 8
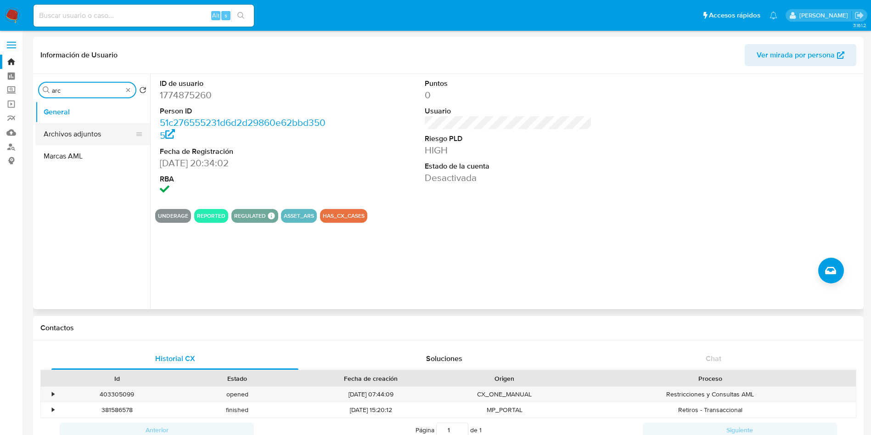
type input "arc"
click at [109, 133] on button "Archivos adjuntos" at bounding box center [92, 134] width 115 height 22
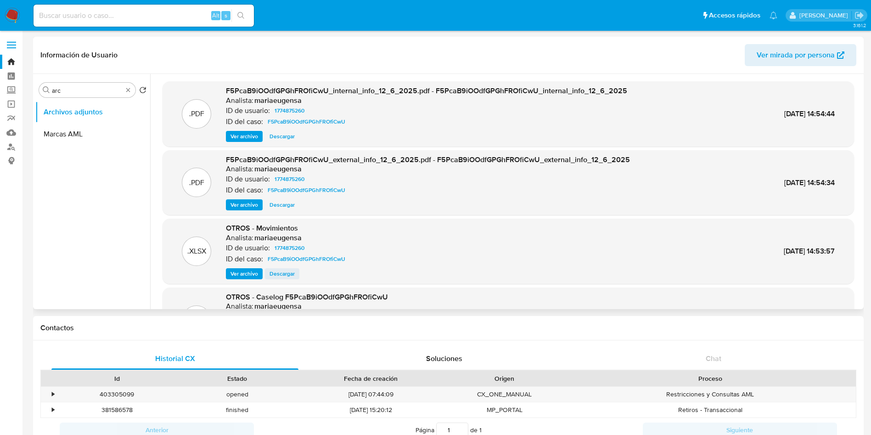
scroll to position [51, 0]
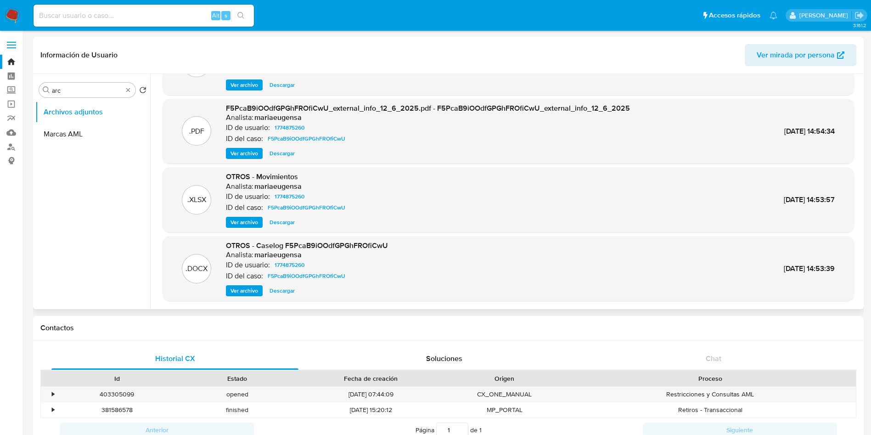
click at [291, 298] on div ".DOCX OTROS - Caselog F5PcaB9iOOdfGPGhFROfiCwU Analista: mariaeugensa ID de usu…" at bounding box center [507, 268] width 691 height 65
click at [286, 292] on span "Descargar" at bounding box center [281, 290] width 25 height 9
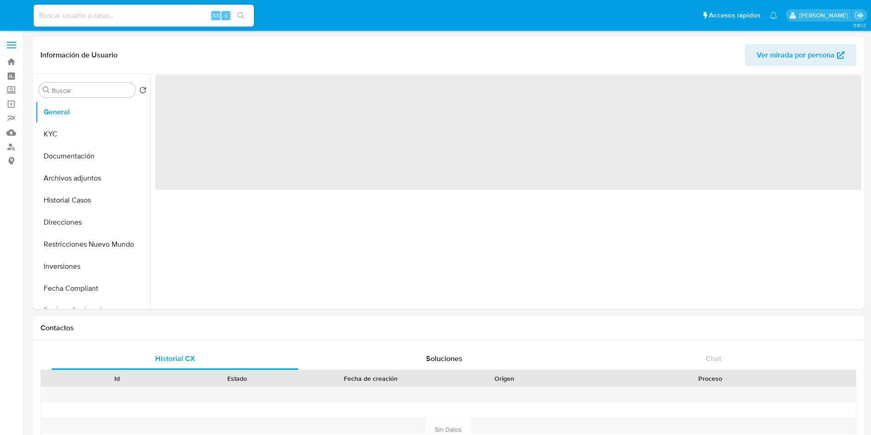
select select "10"
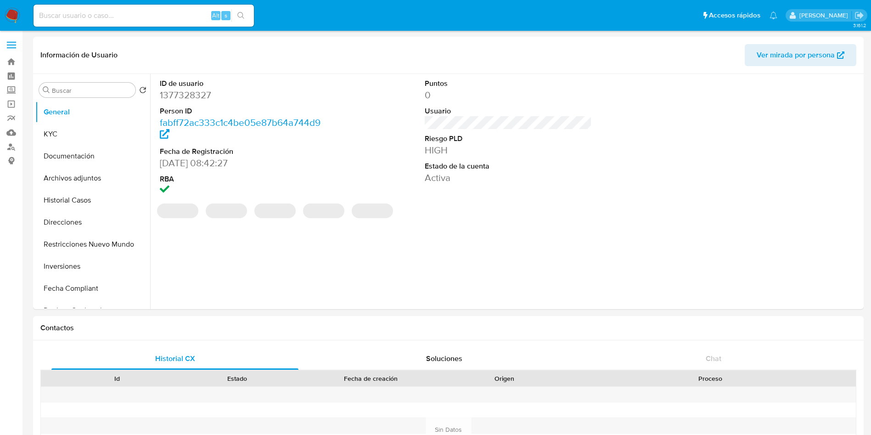
select select "10"
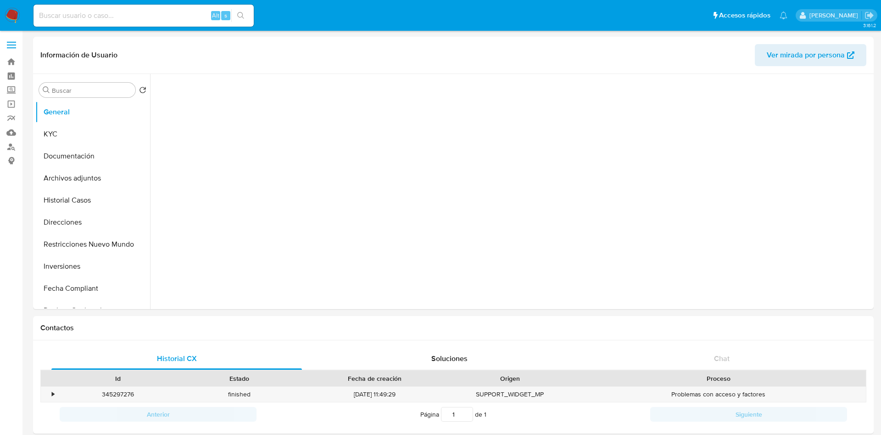
select select "10"
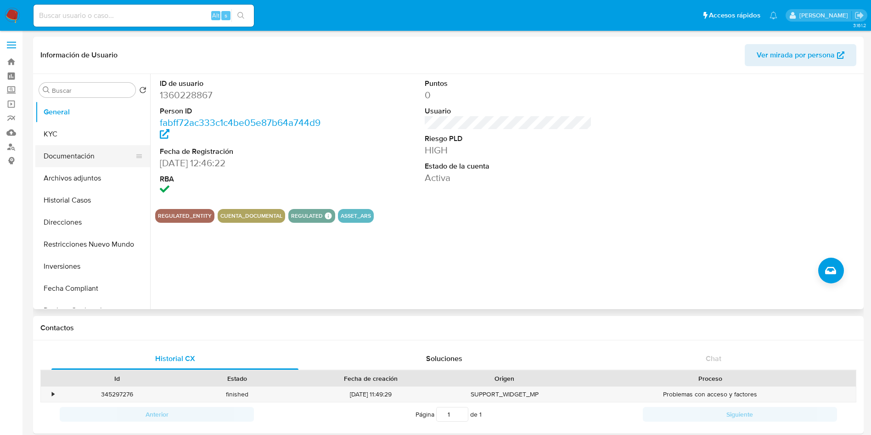
drag, startPoint x: 100, startPoint y: 138, endPoint x: 97, endPoint y: 150, distance: 11.9
click at [100, 139] on button "KYC" at bounding box center [92, 134] width 115 height 22
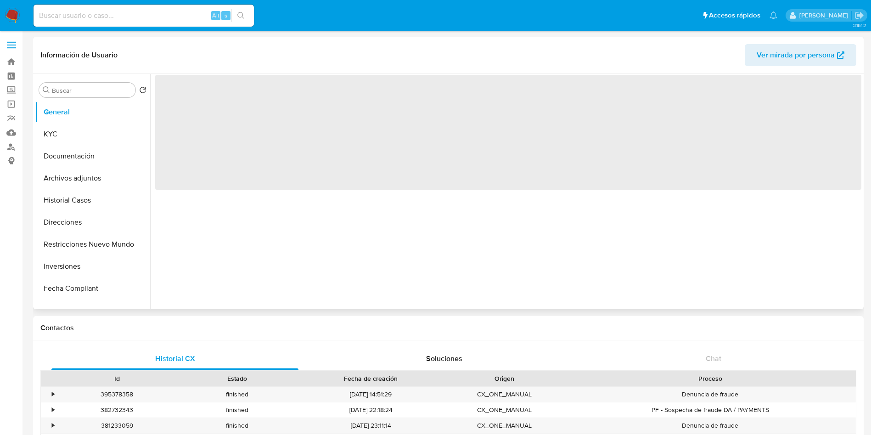
select select "10"
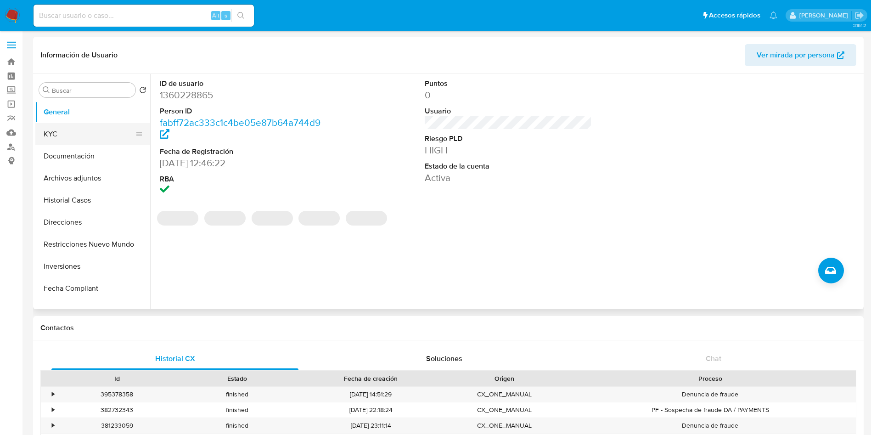
click at [74, 129] on button "KYC" at bounding box center [88, 134] width 107 height 22
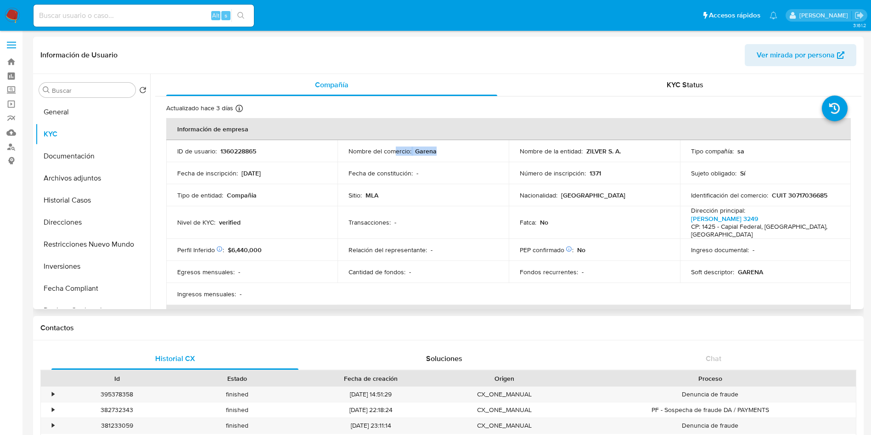
drag, startPoint x: 392, startPoint y: 154, endPoint x: 447, endPoint y: 155, distance: 55.1
click at [440, 149] on div "Nombre del comercio : Garena" at bounding box center [422, 151] width 149 height 8
click at [447, 154] on div "Nombre del comercio : Garena" at bounding box center [422, 151] width 149 height 8
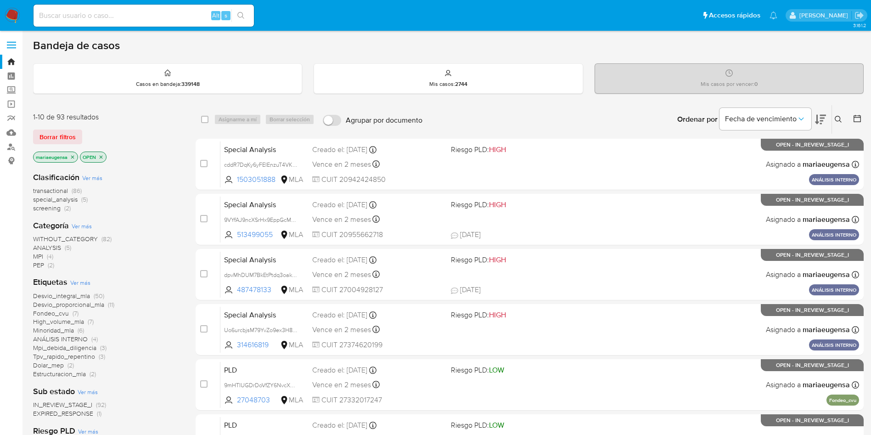
click at [70, 19] on input at bounding box center [144, 16] width 220 height 12
